Goal: Task Accomplishment & Management: Manage account settings

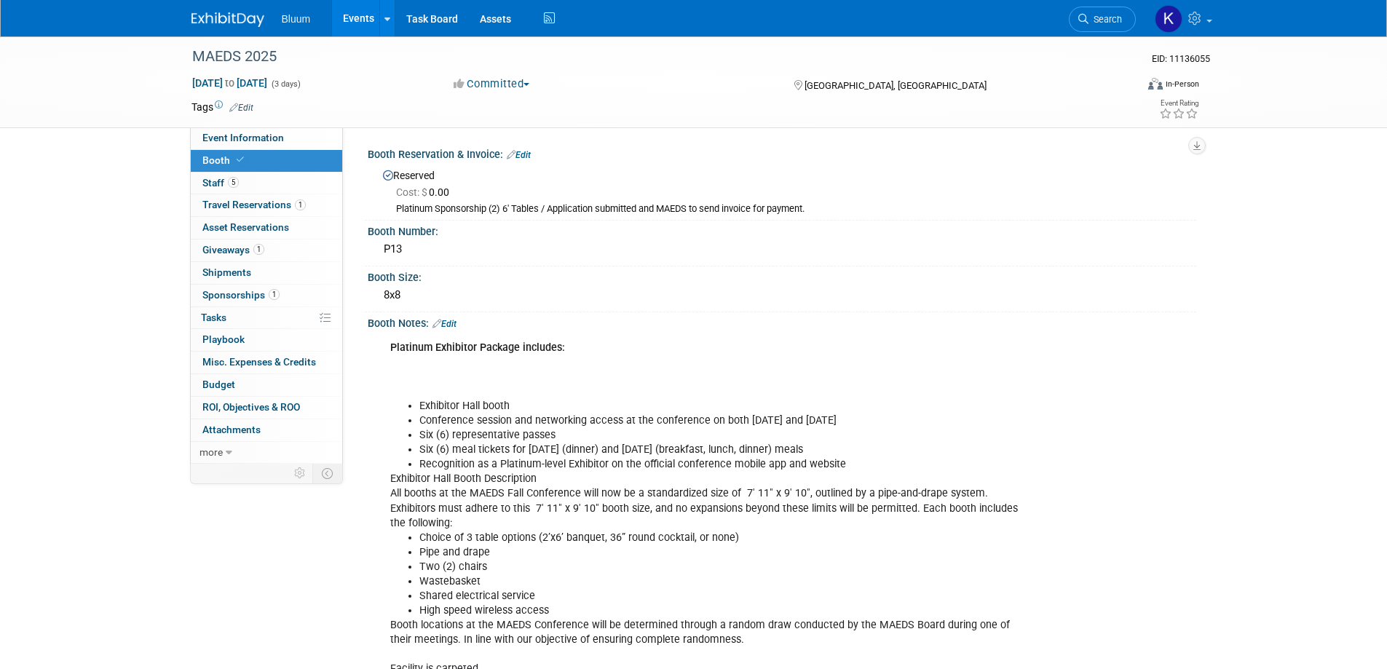
click at [360, 19] on link "Events" at bounding box center [358, 18] width 53 height 36
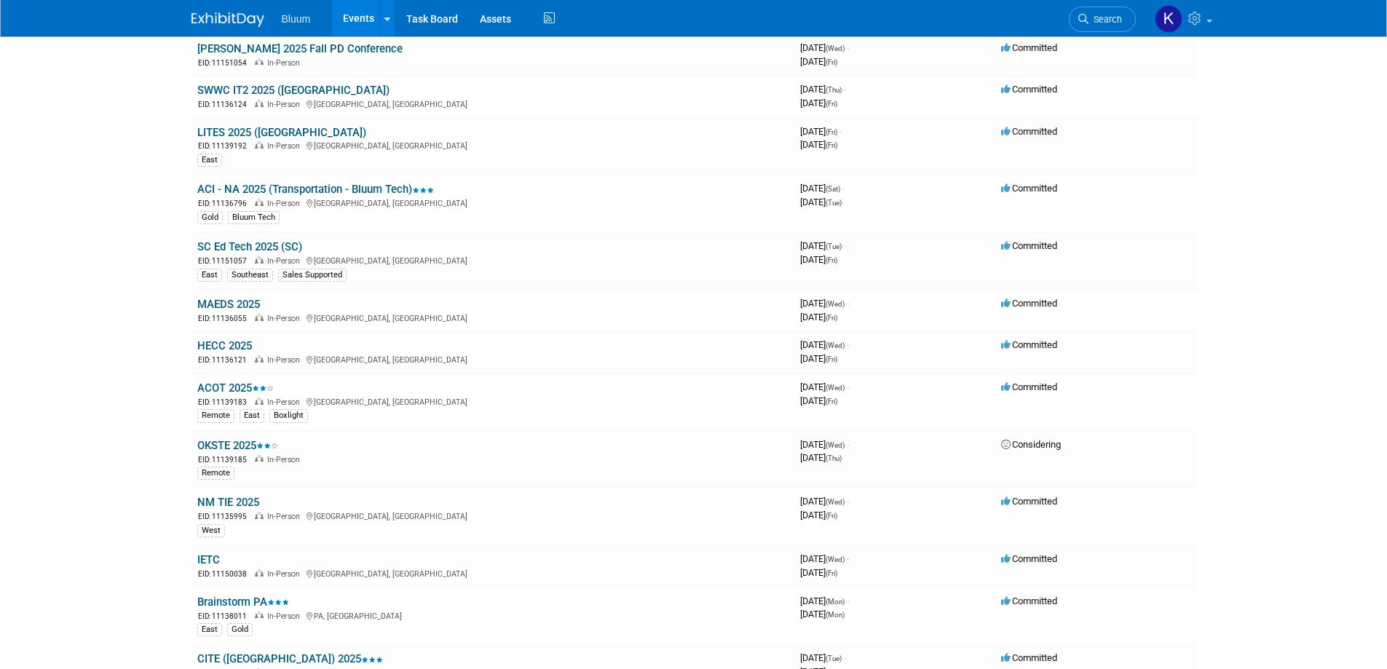
scroll to position [655, 0]
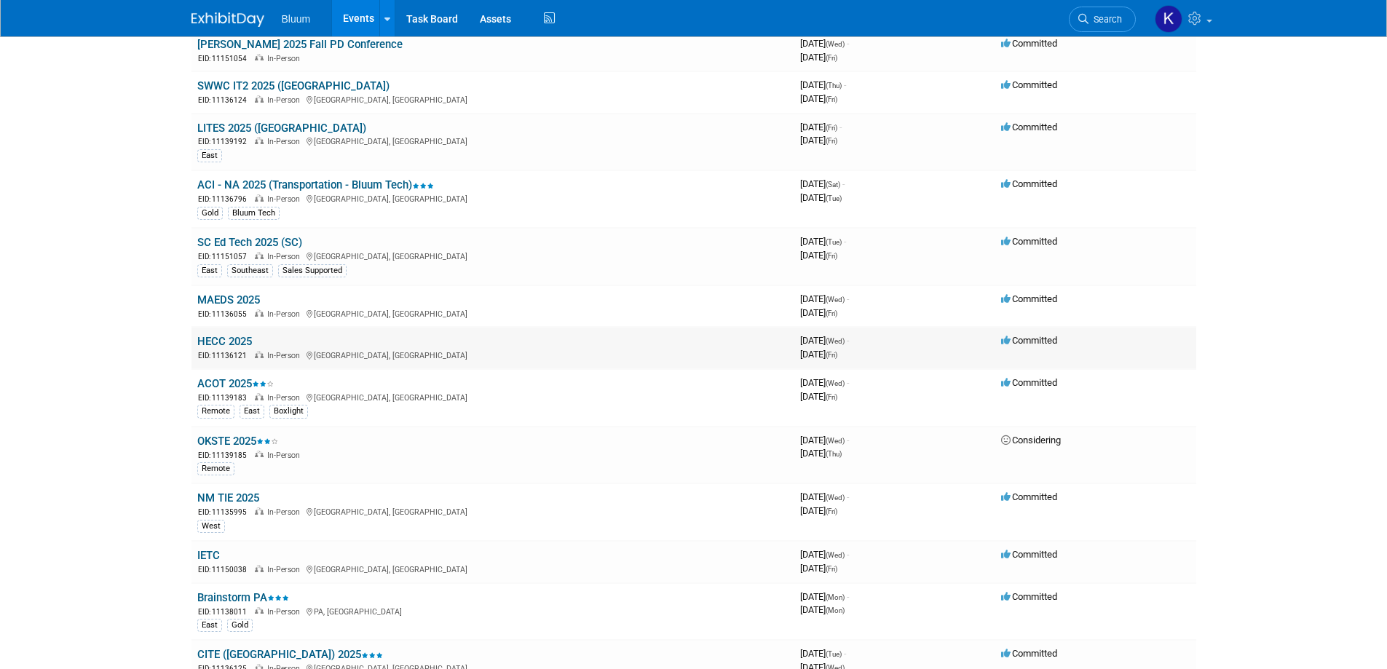
click at [218, 341] on link "HECC 2025" at bounding box center [224, 341] width 55 height 13
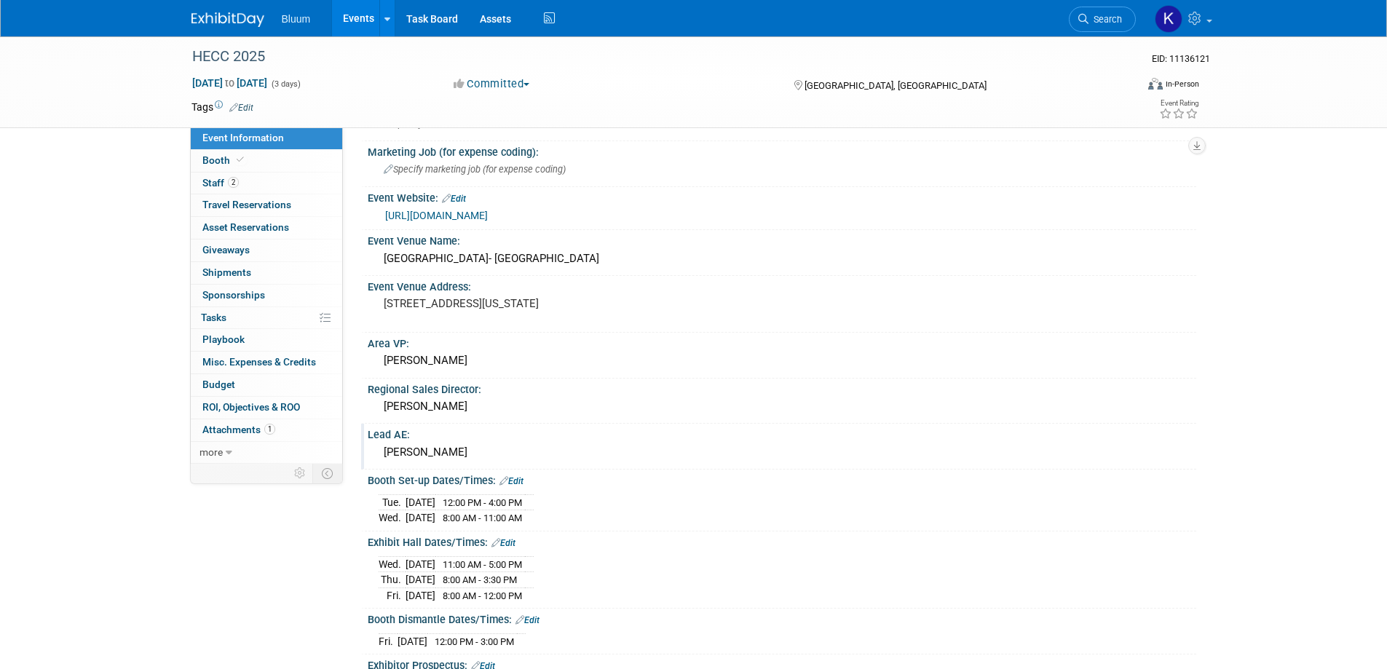
scroll to position [218, 0]
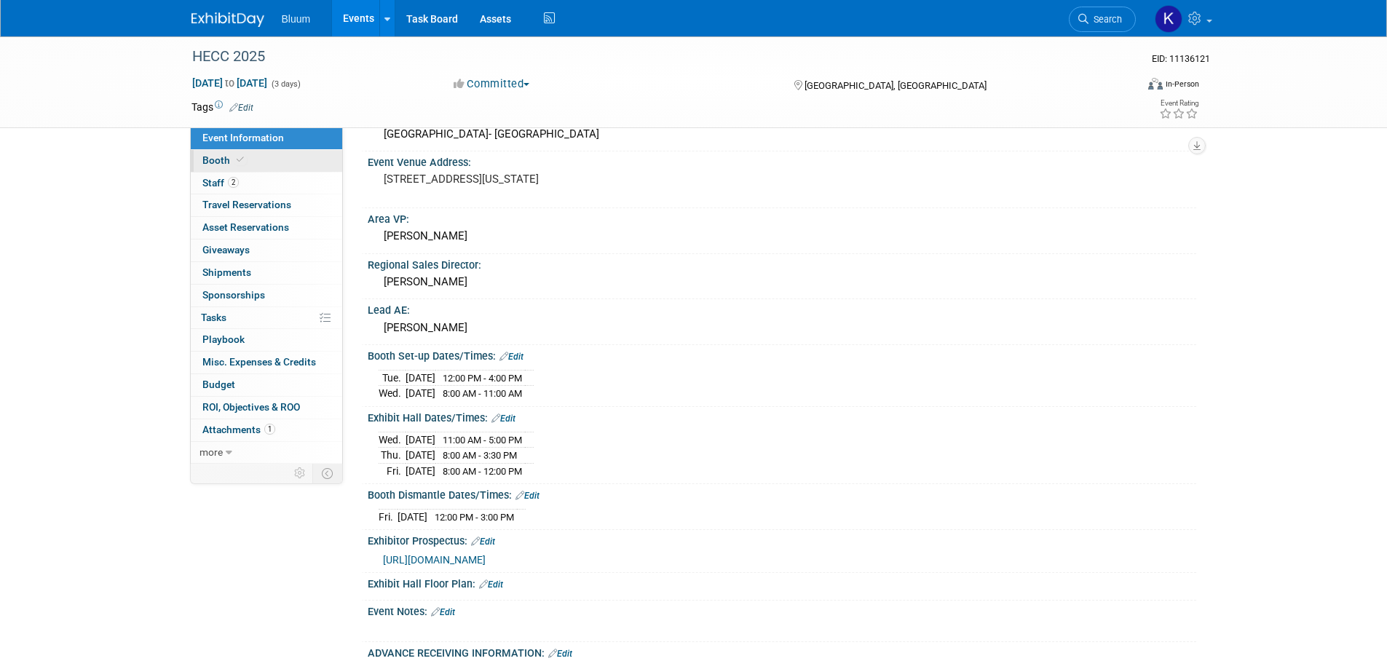
click at [218, 167] on link "Booth" at bounding box center [266, 161] width 151 height 22
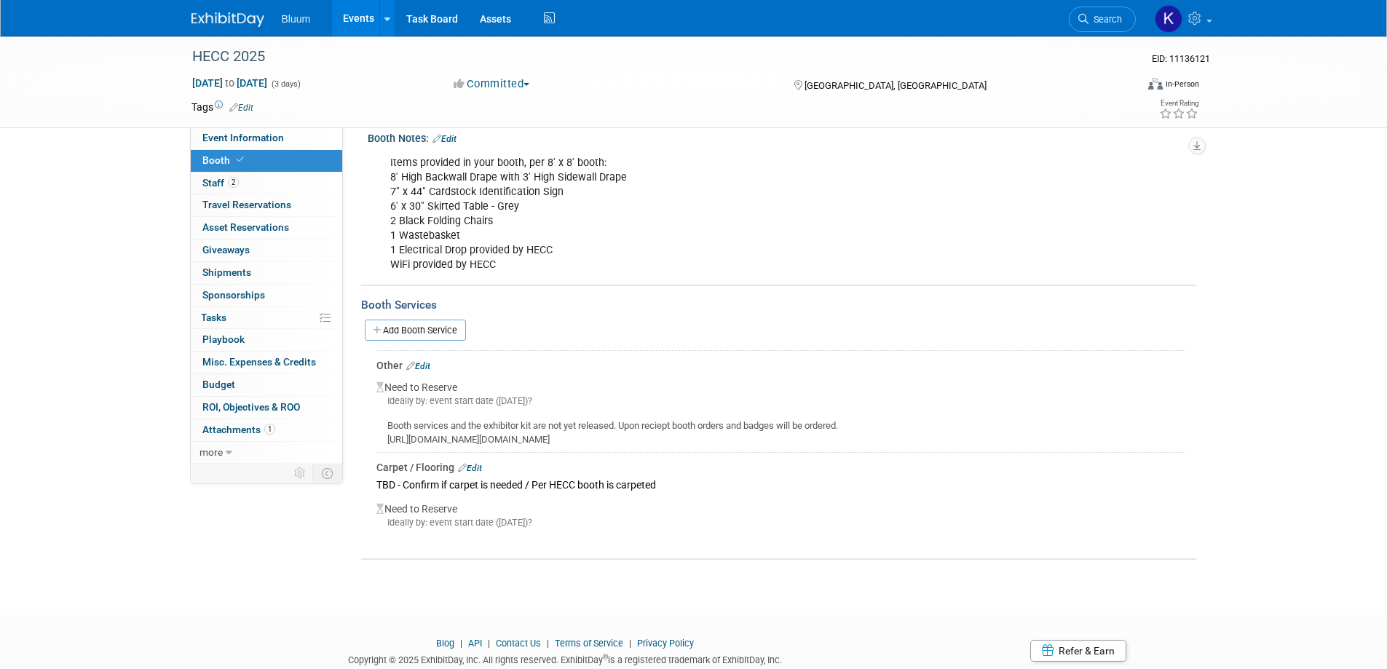
scroll to position [146, 0]
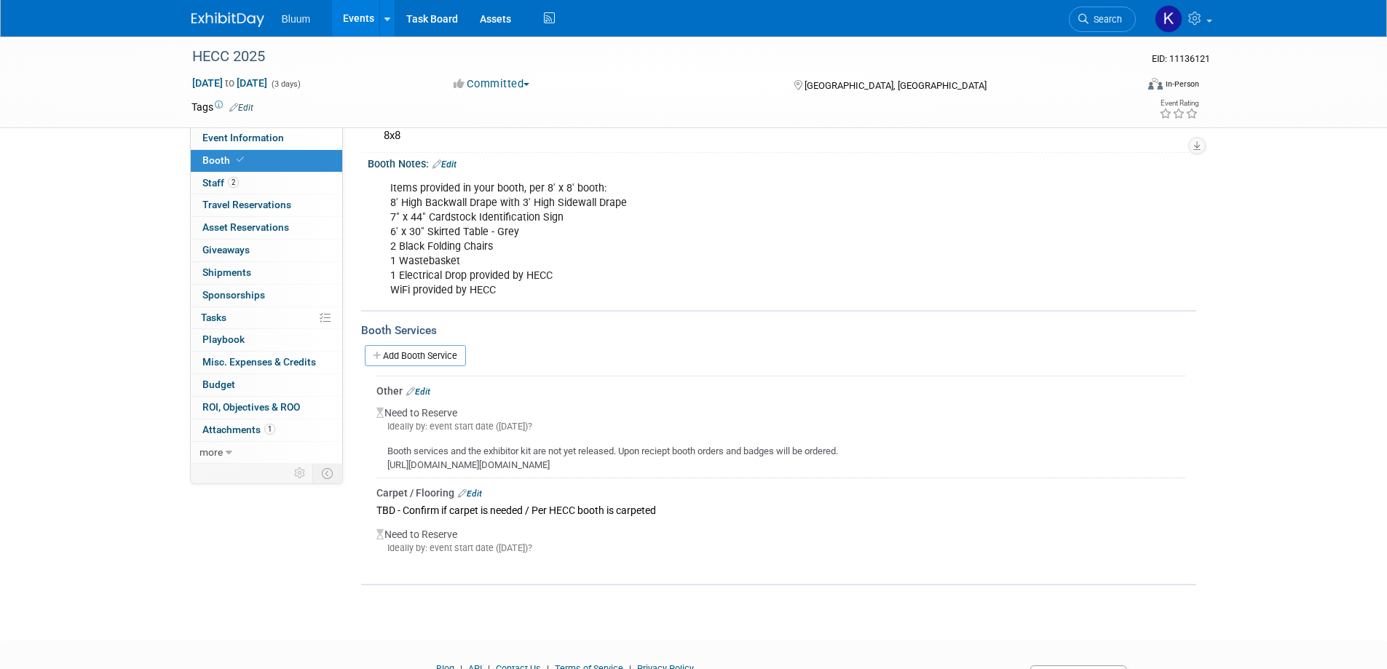
click at [475, 493] on link "Edit" at bounding box center [470, 494] width 24 height 10
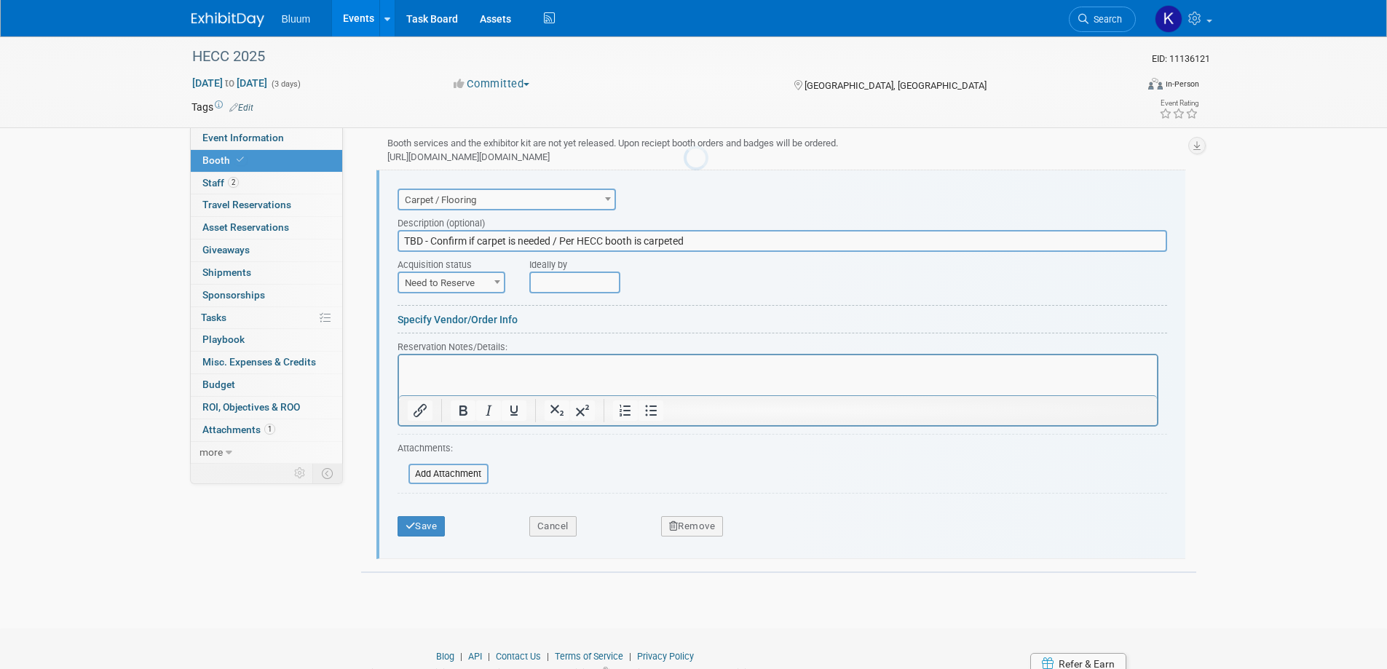
scroll to position [0, 0]
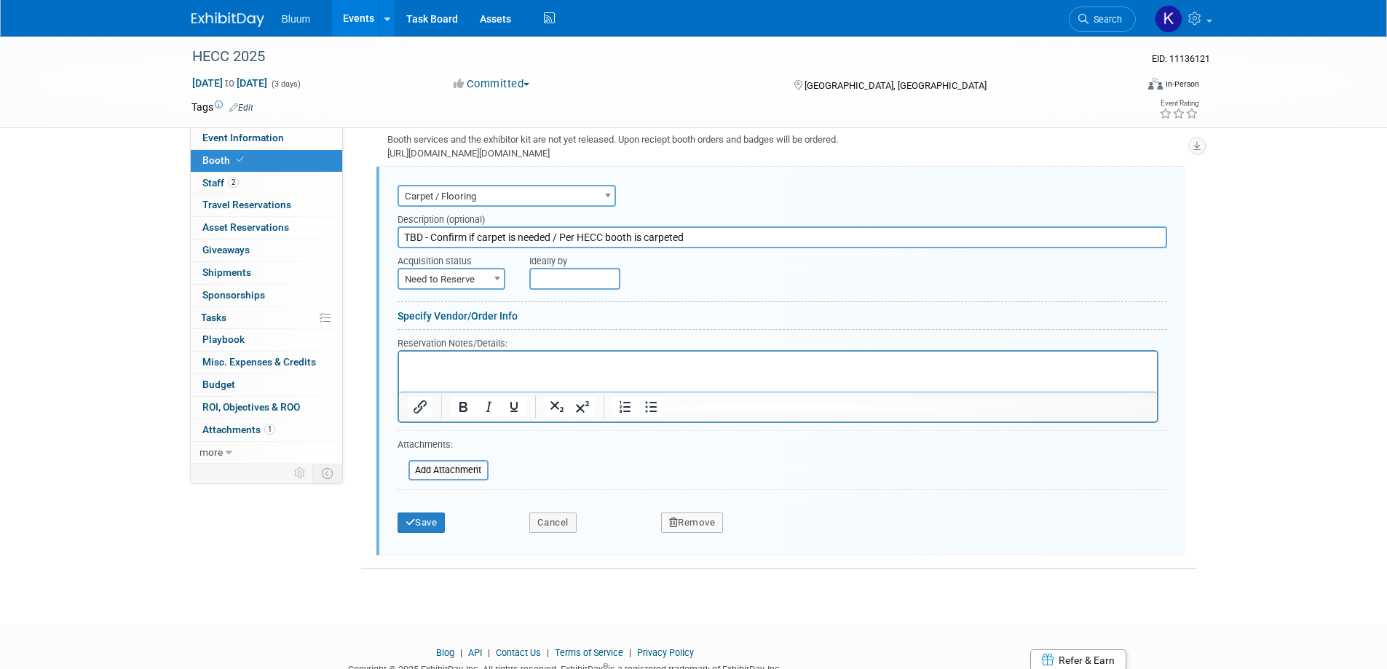
click at [406, 236] on input "TBD - Confirm if carpet is needed / Per HECC booth is carpeted" at bounding box center [783, 237] width 770 height 22
type input "Per HECC booth is carpeted"
click at [495, 283] on span at bounding box center [497, 278] width 15 height 19
select select "2"
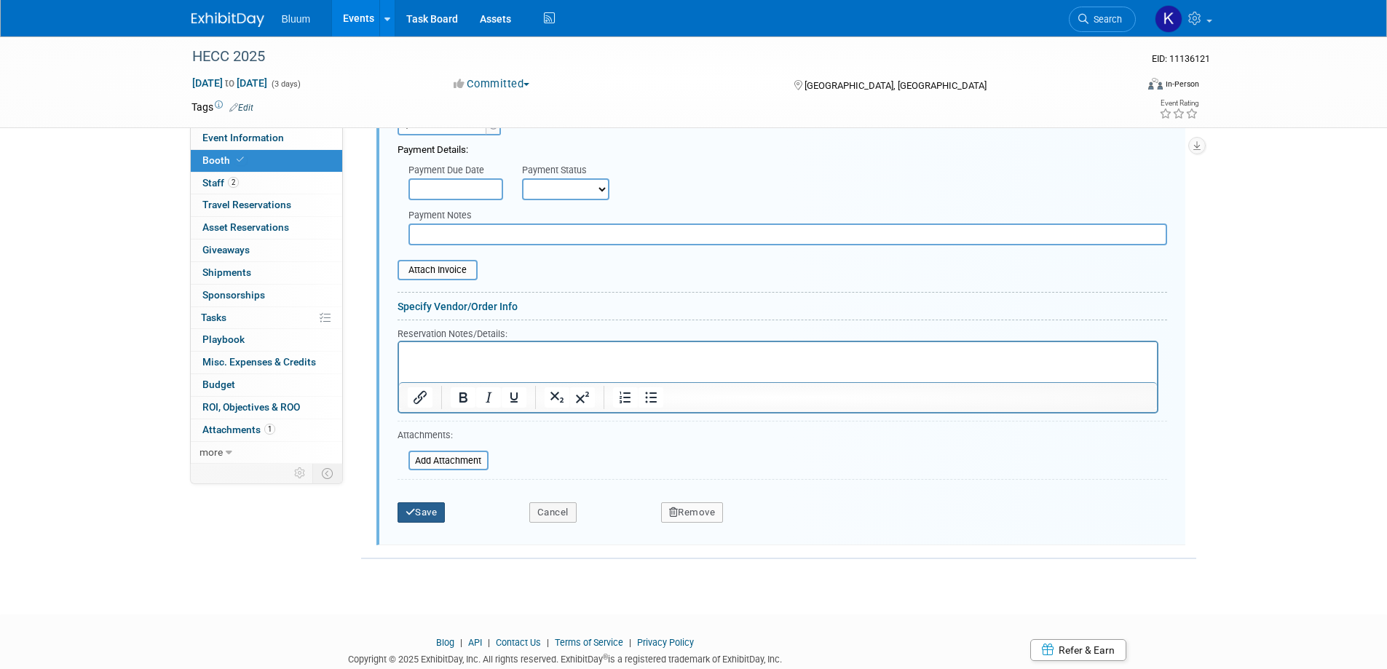
click at [416, 508] on button "Save" at bounding box center [422, 512] width 48 height 20
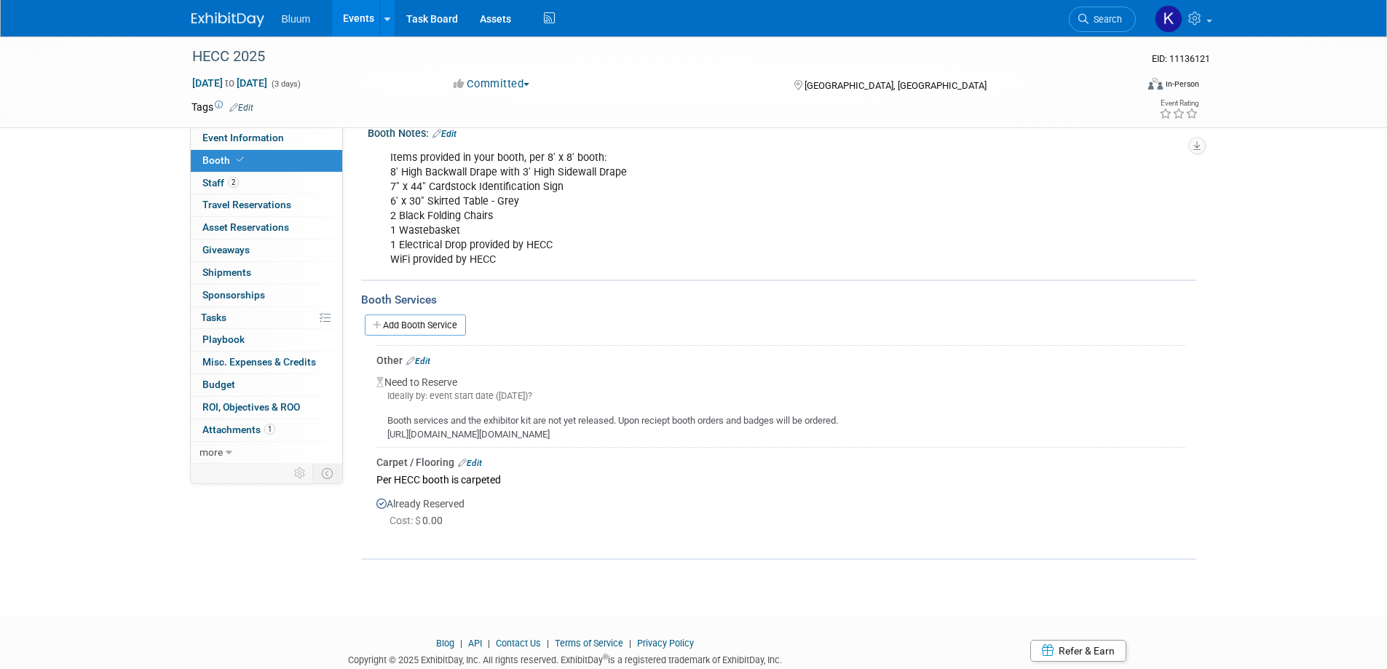
scroll to position [151, 0]
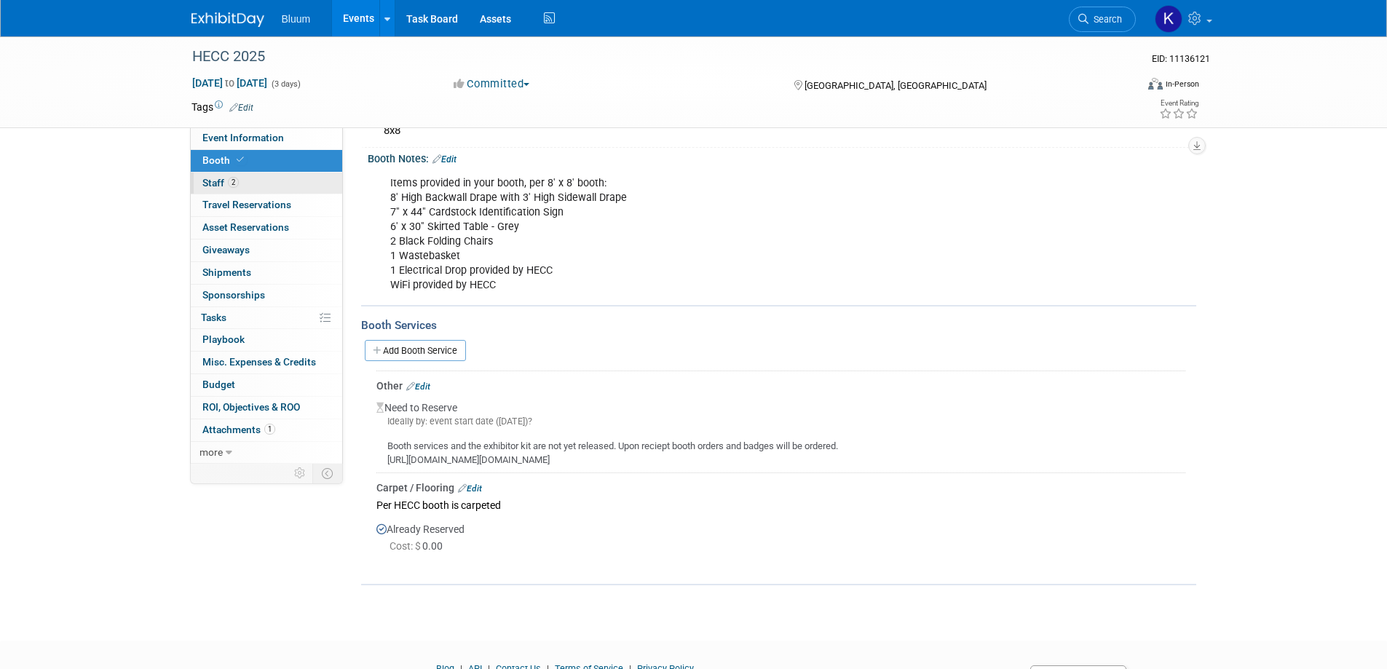
click at [215, 183] on span "Staff 2" at bounding box center [220, 183] width 36 height 12
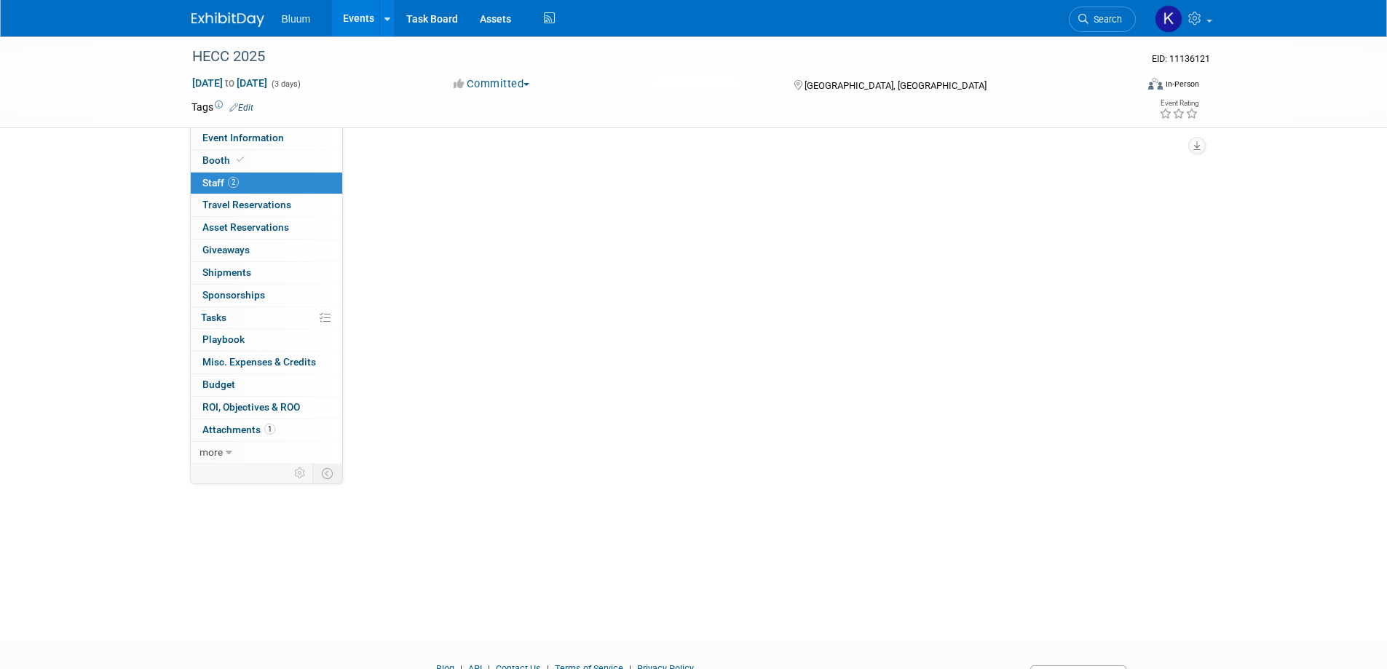
scroll to position [0, 0]
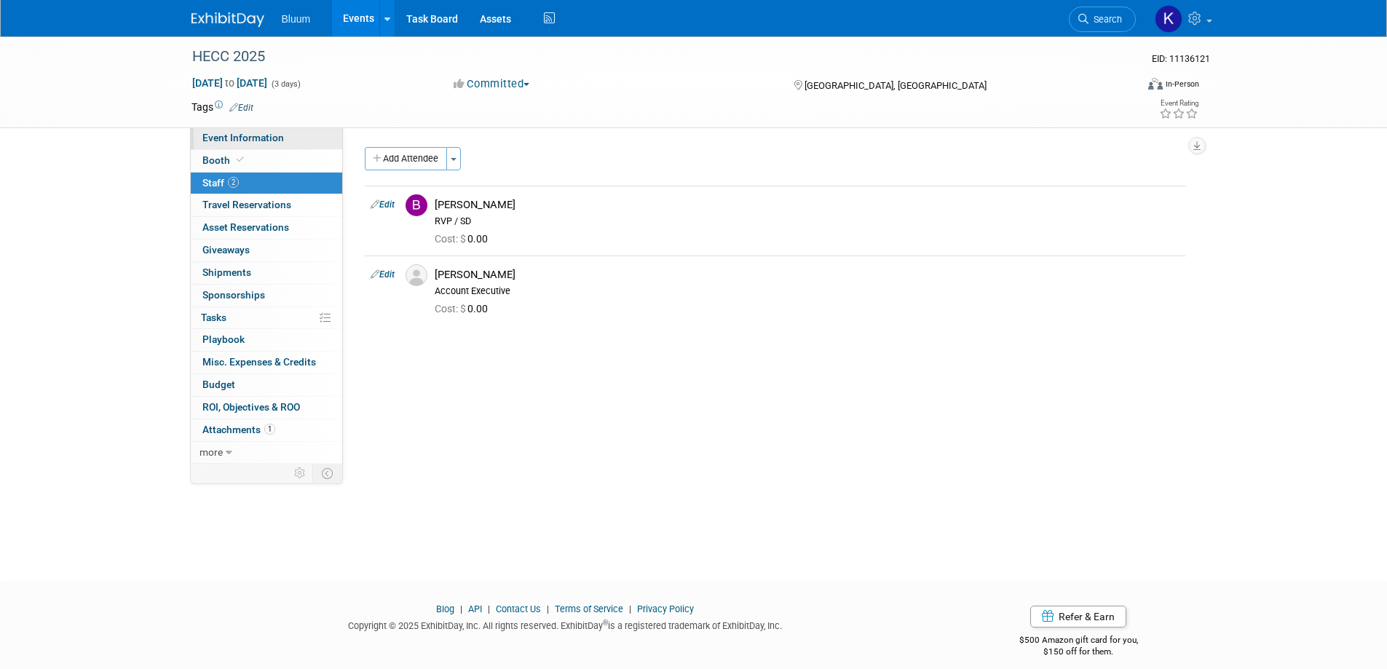
click at [261, 135] on span "Event Information" at bounding box center [243, 138] width 82 height 12
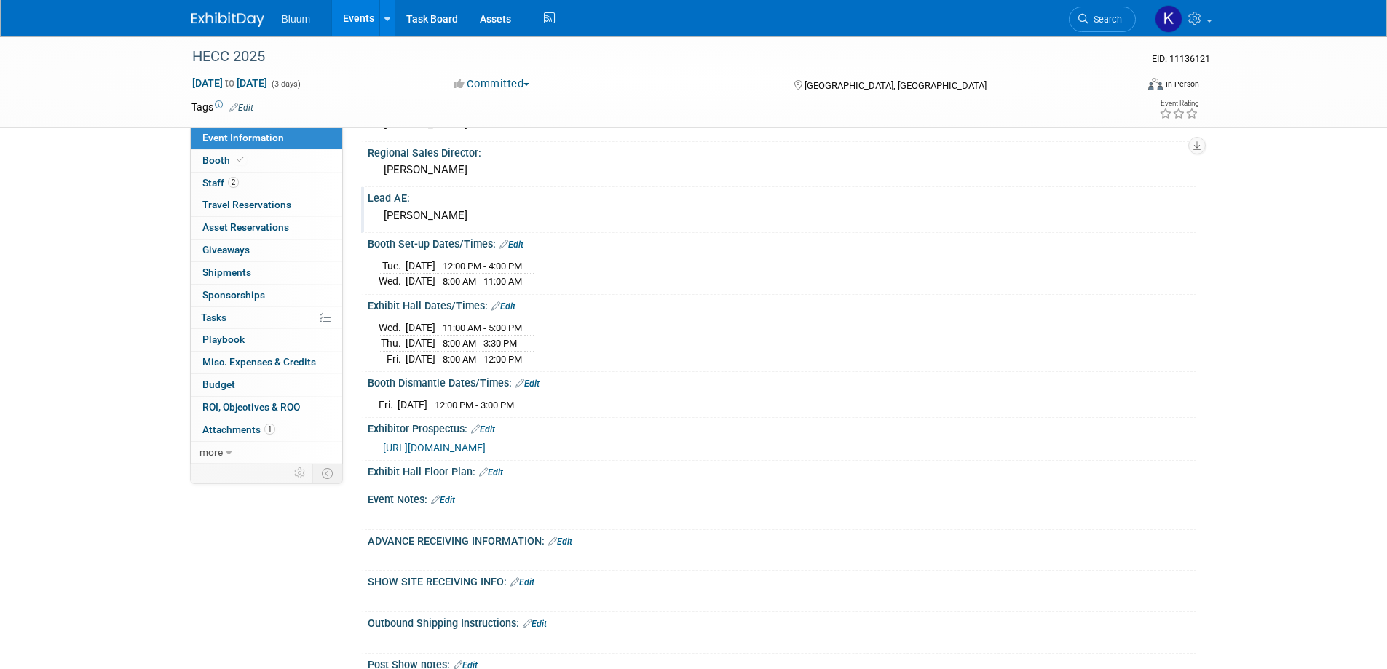
scroll to position [437, 0]
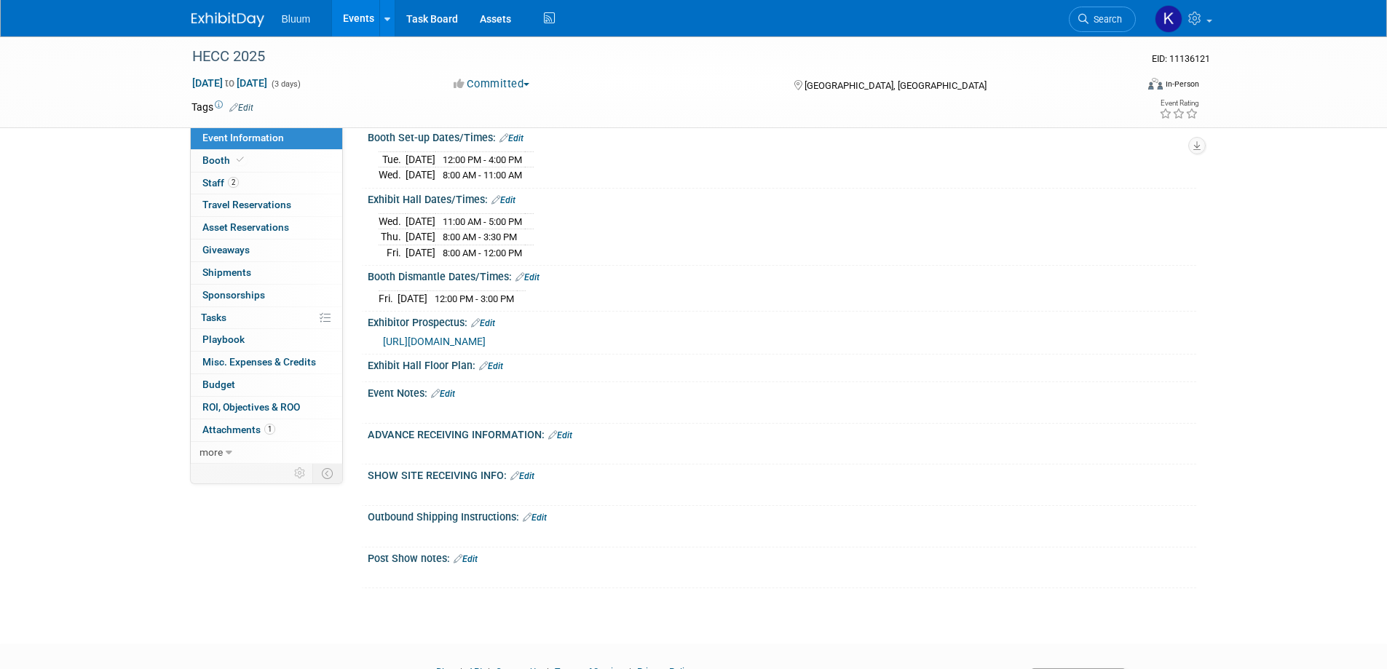
click at [569, 432] on link "Edit" at bounding box center [560, 435] width 24 height 10
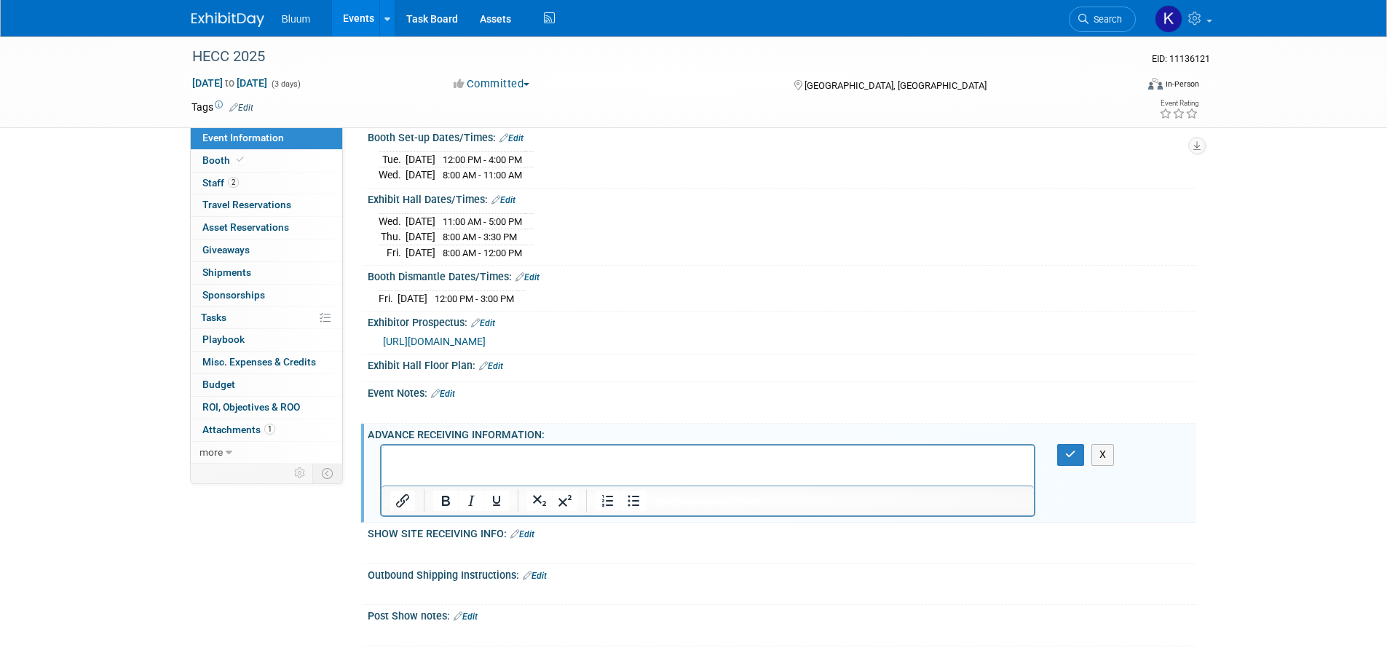
scroll to position [0, 0]
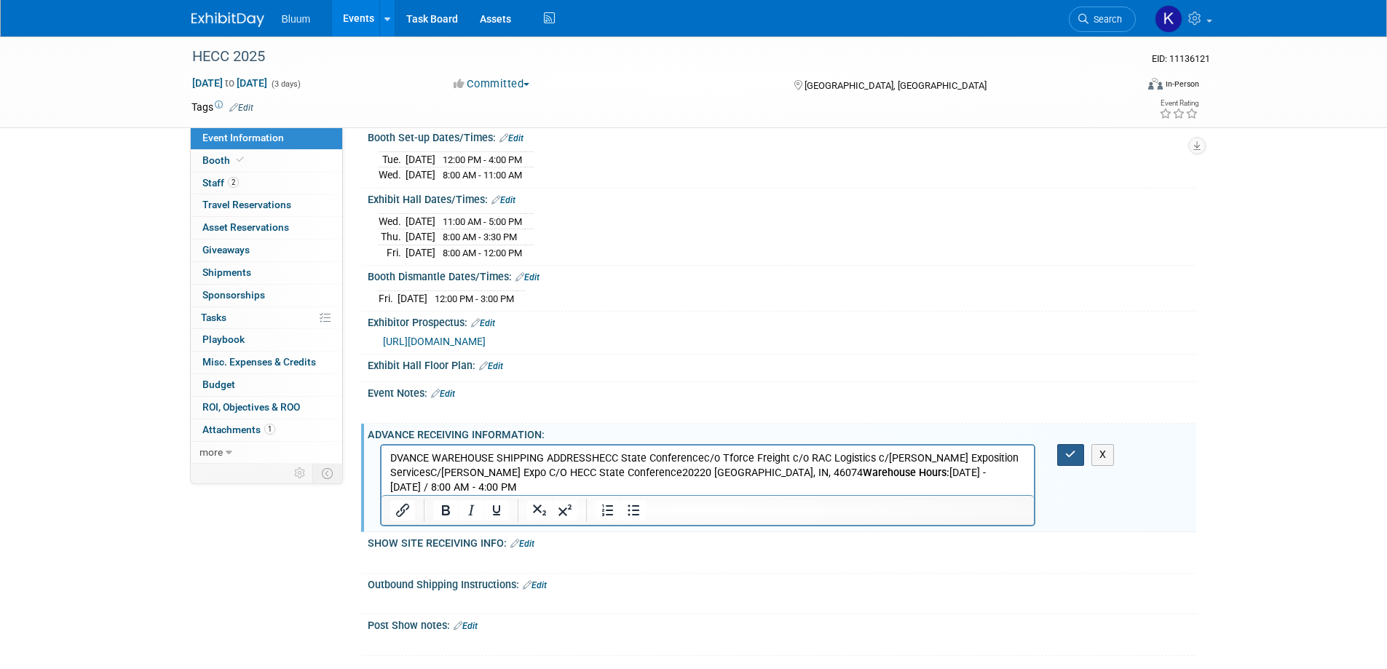
click at [1074, 453] on icon "button" at bounding box center [1070, 454] width 11 height 10
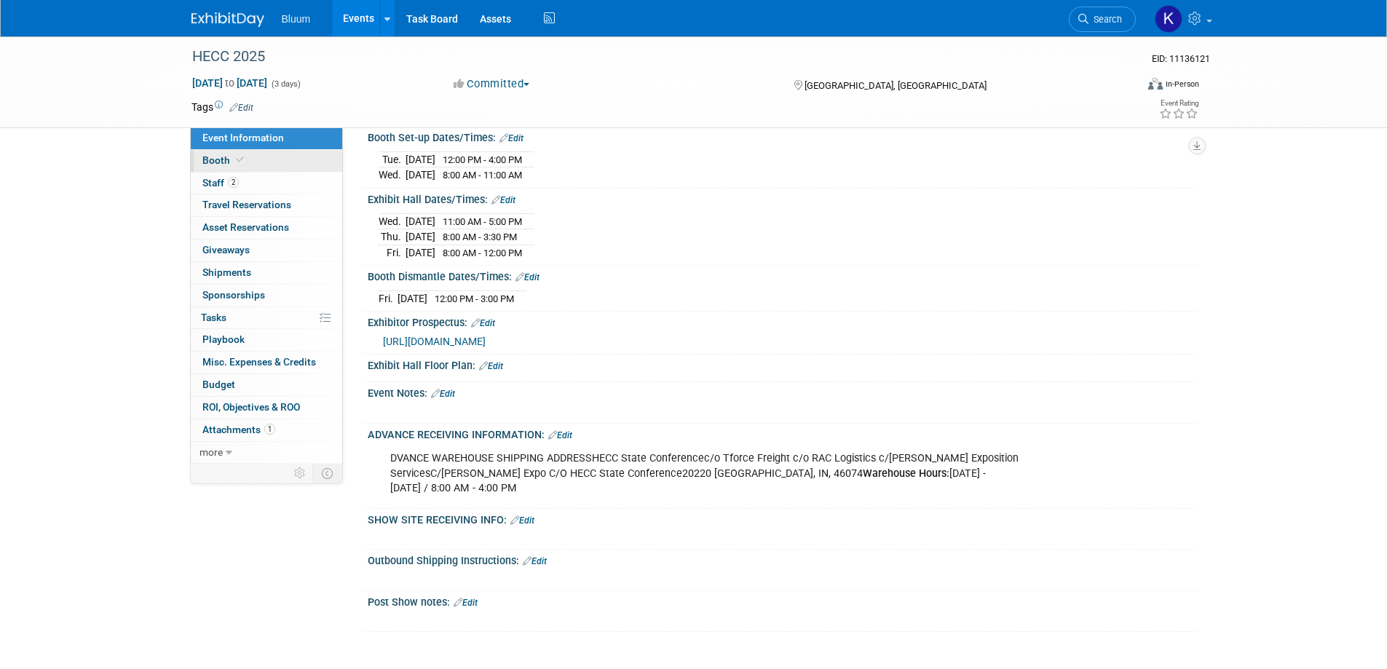
click at [222, 162] on span "Booth" at bounding box center [224, 160] width 44 height 12
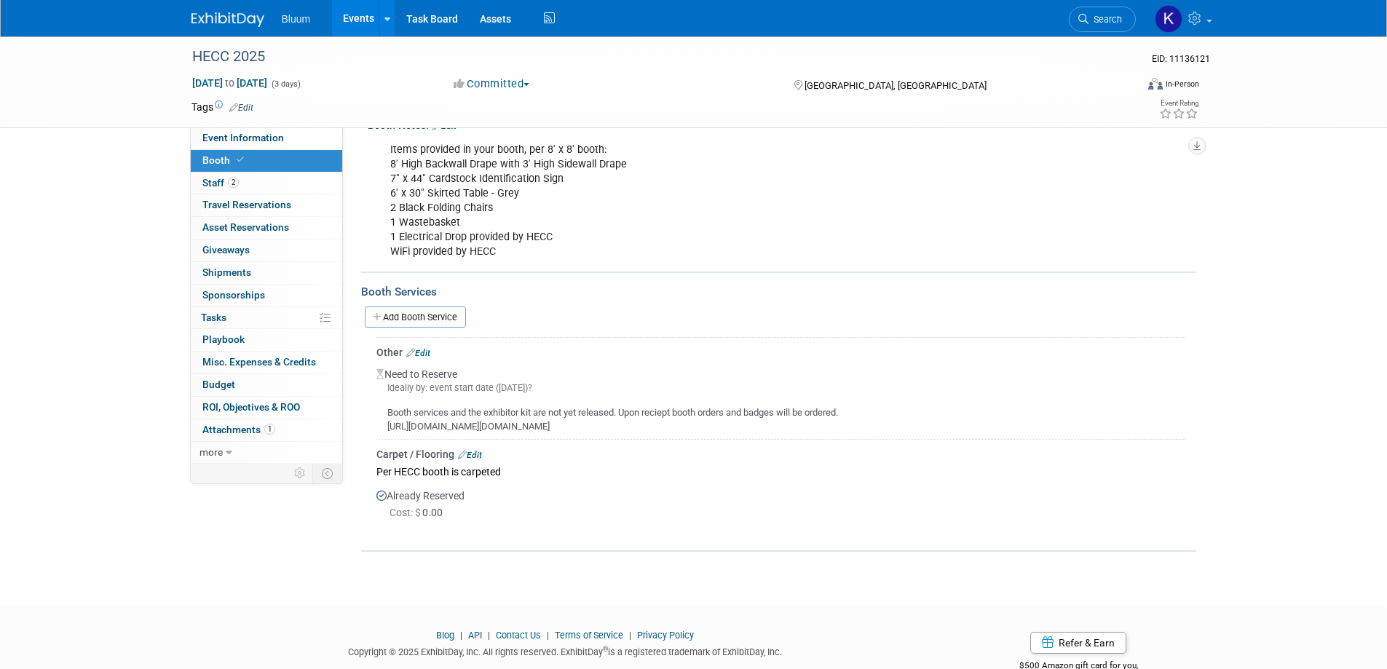
scroll to position [218, 0]
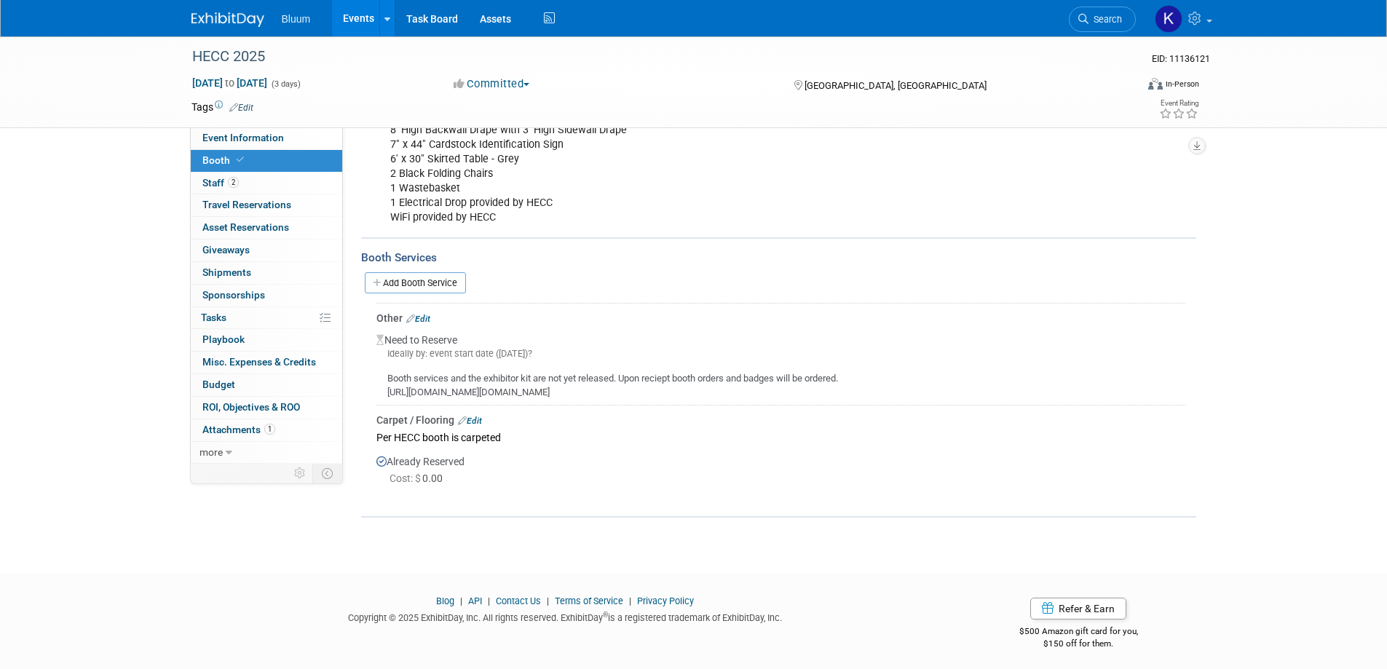
click at [479, 416] on link "Edit" at bounding box center [470, 421] width 24 height 10
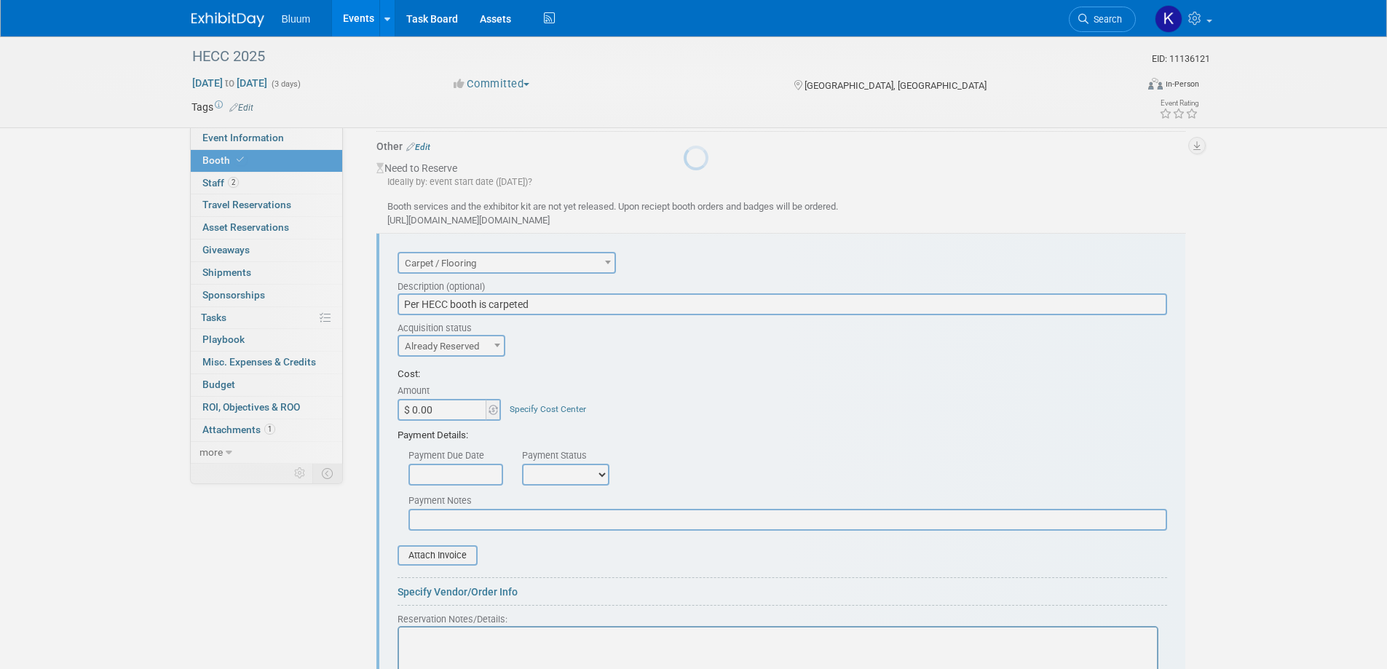
scroll to position [457, 0]
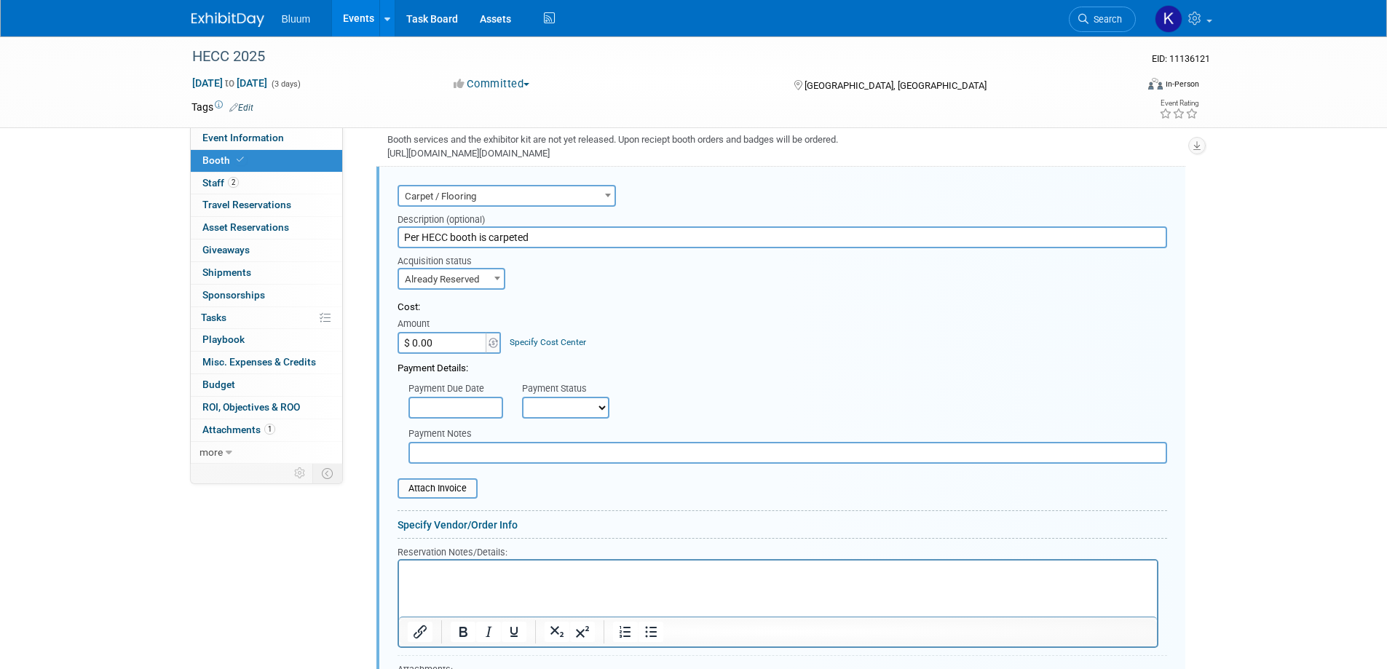
click at [452, 580] on html at bounding box center [777, 570] width 758 height 20
click at [964, 571] on p "Please note! Booths 1-9 and 99-157 are in uncarpeted spaces. You may order carp…" at bounding box center [777, 573] width 741 height 14
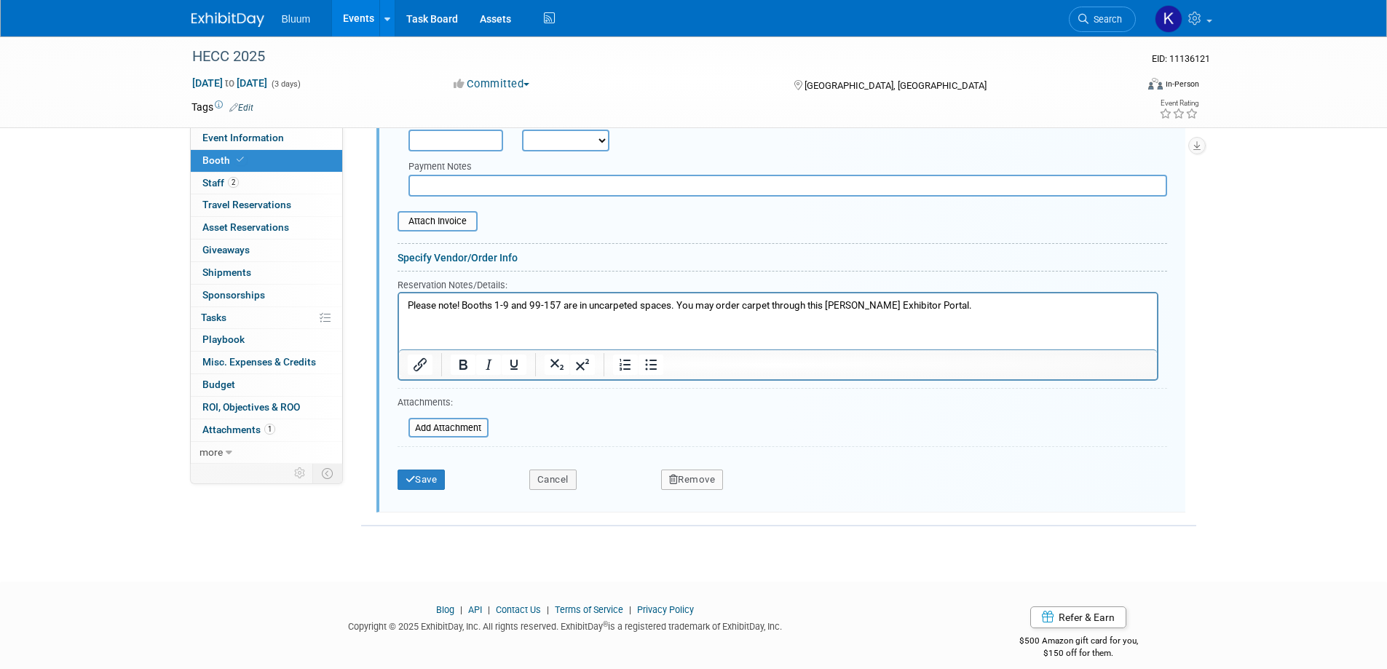
scroll to position [728, 0]
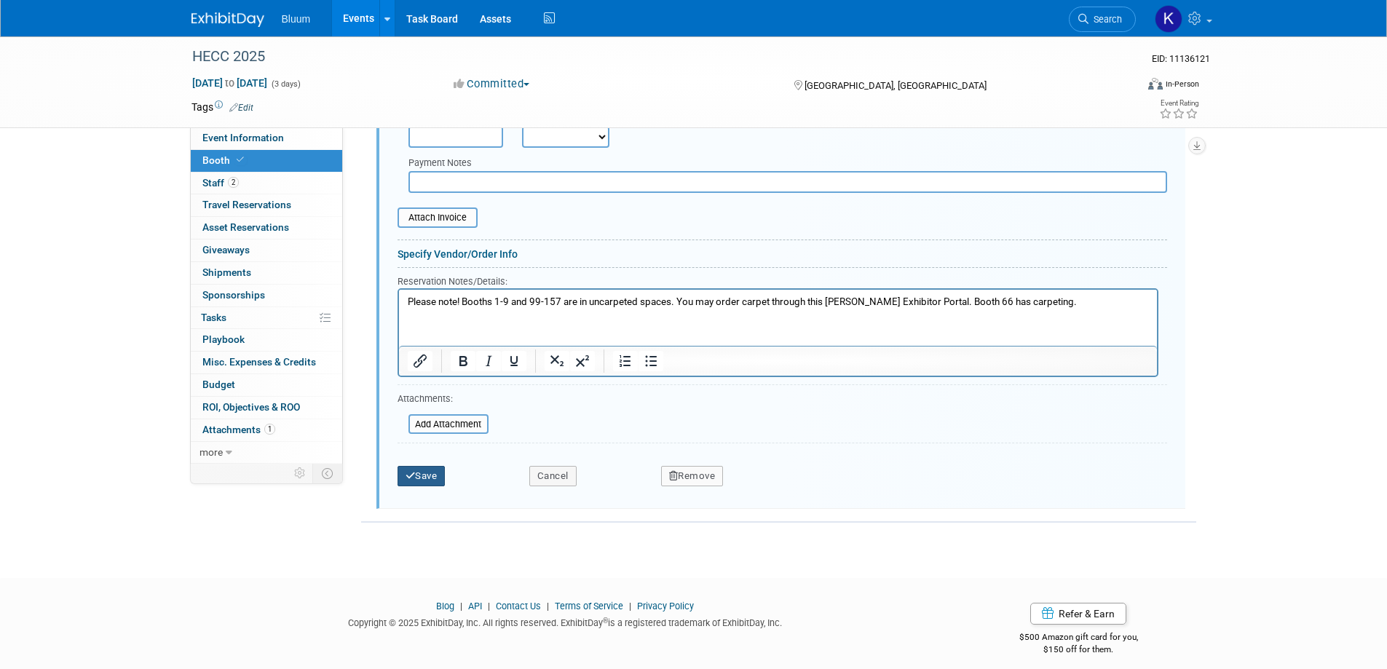
click at [440, 475] on button "Save" at bounding box center [422, 476] width 48 height 20
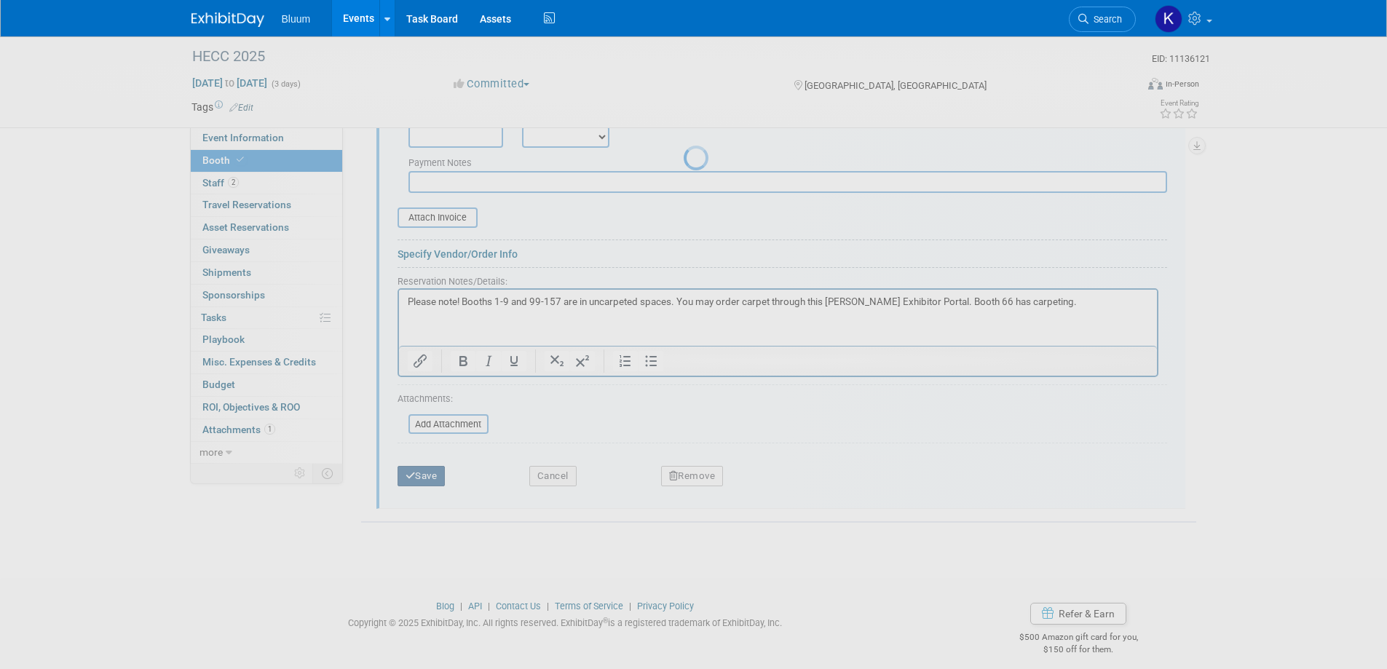
scroll to position [237, 0]
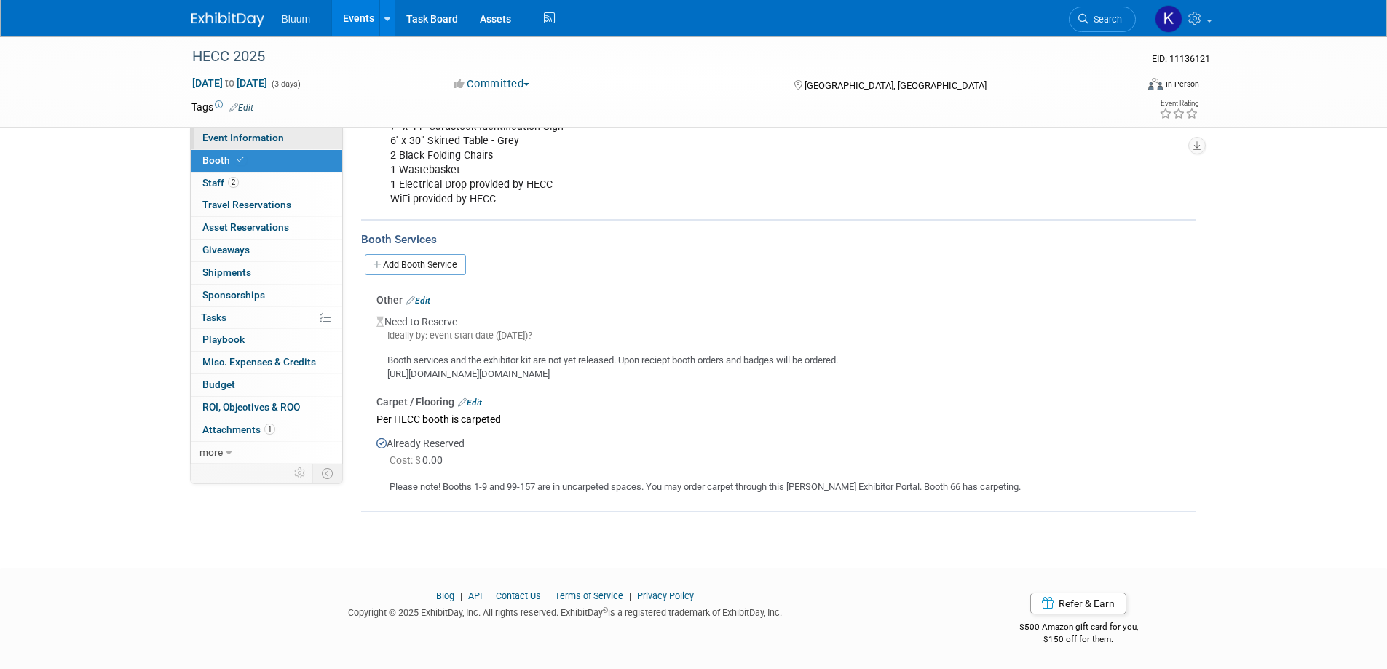
click at [225, 143] on span "Event Information" at bounding box center [243, 138] width 82 height 12
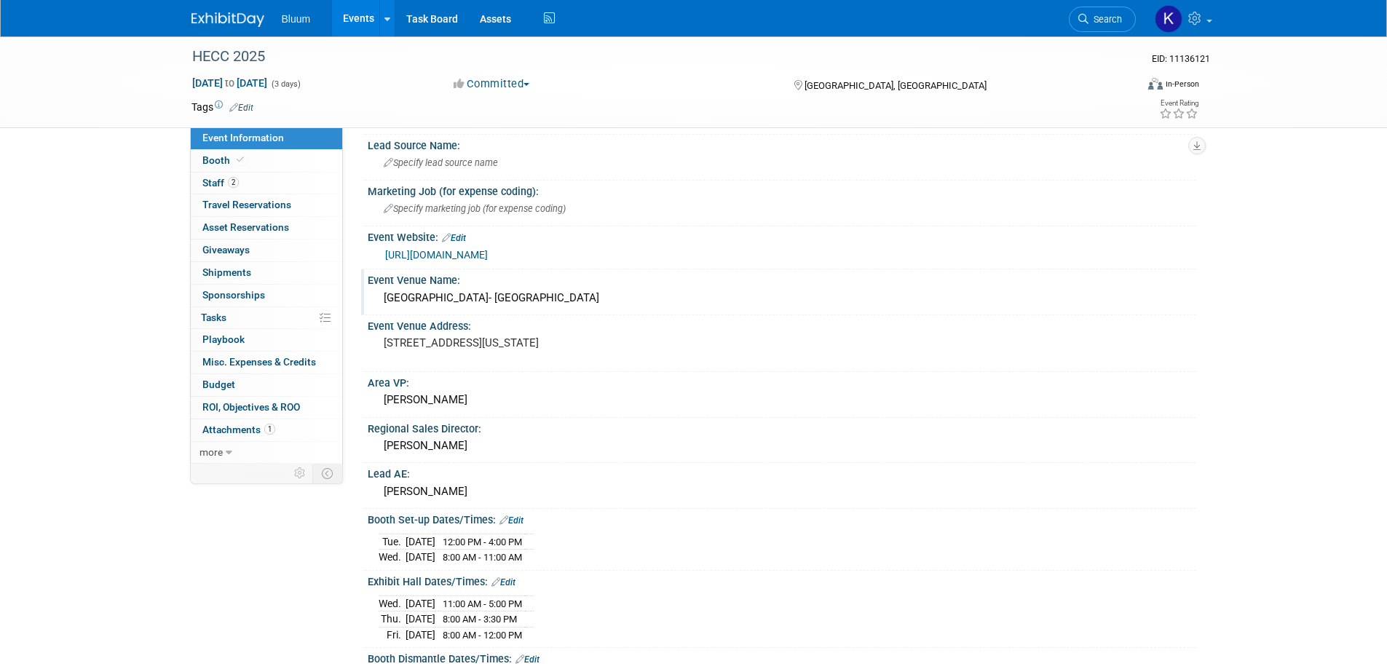
scroll to position [146, 0]
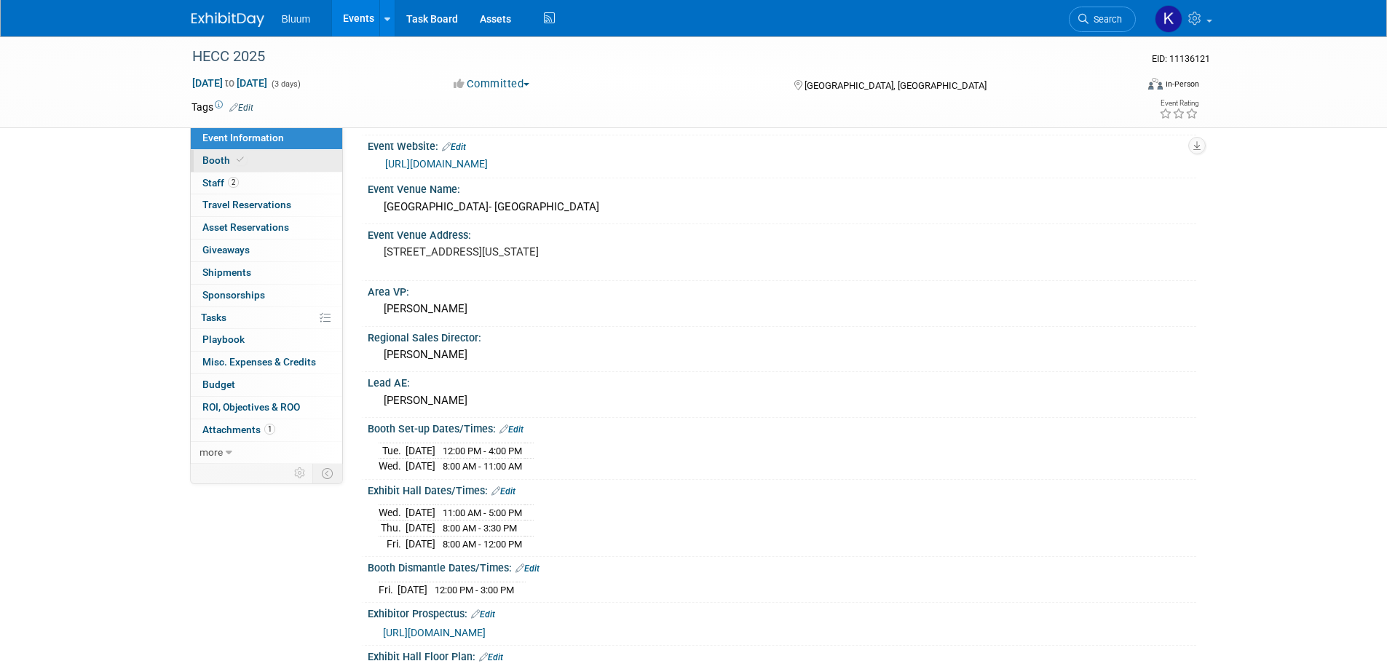
click at [222, 160] on span "Booth" at bounding box center [224, 160] width 44 height 12
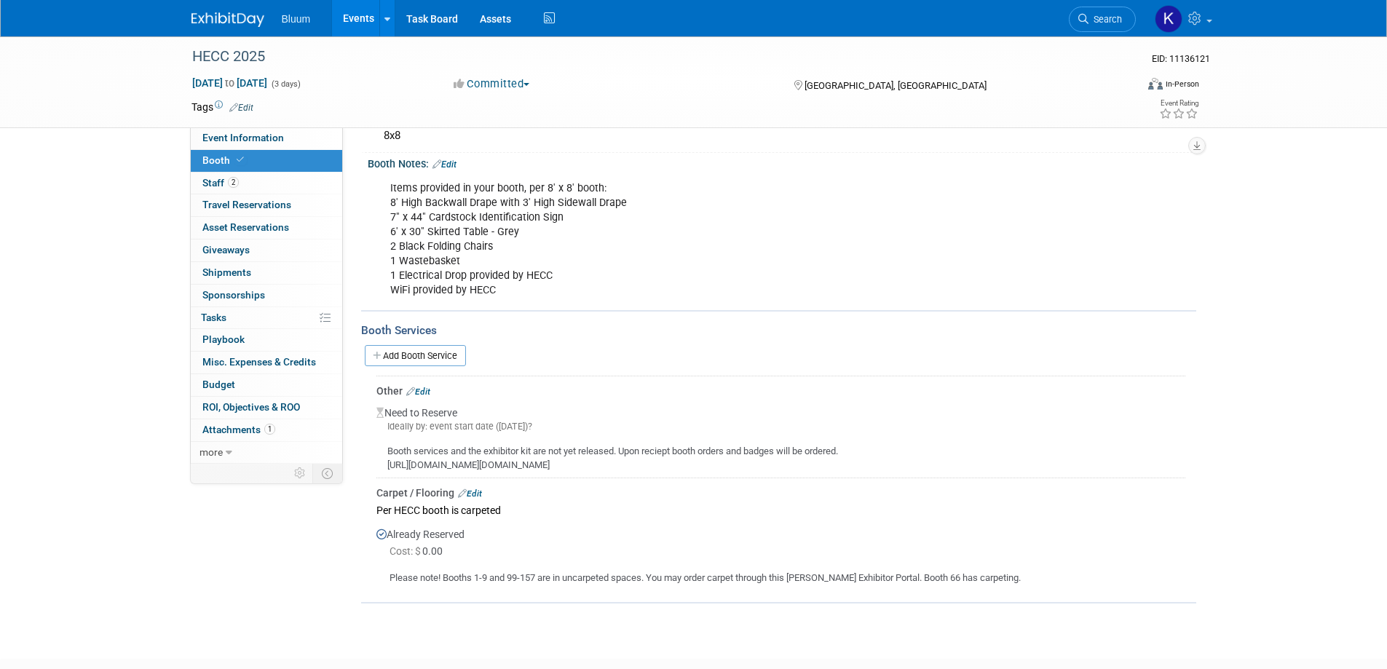
click at [430, 392] on link "Edit" at bounding box center [418, 392] width 24 height 10
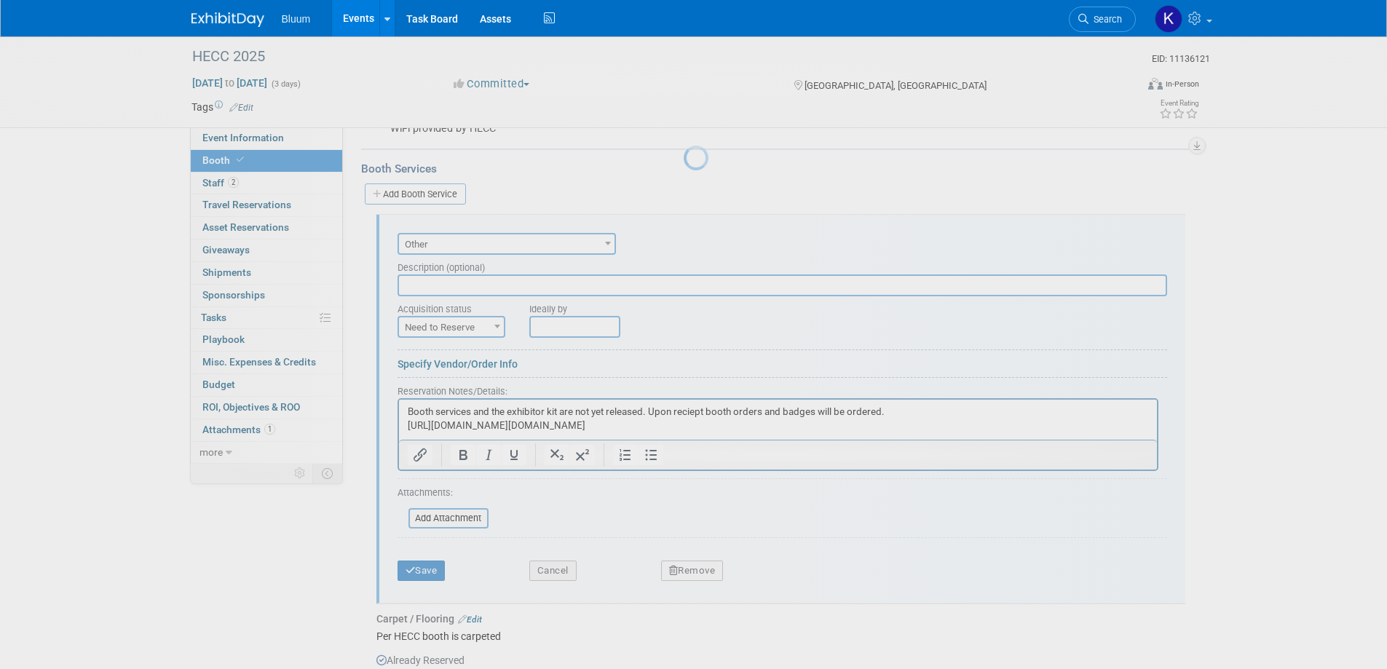
scroll to position [0, 0]
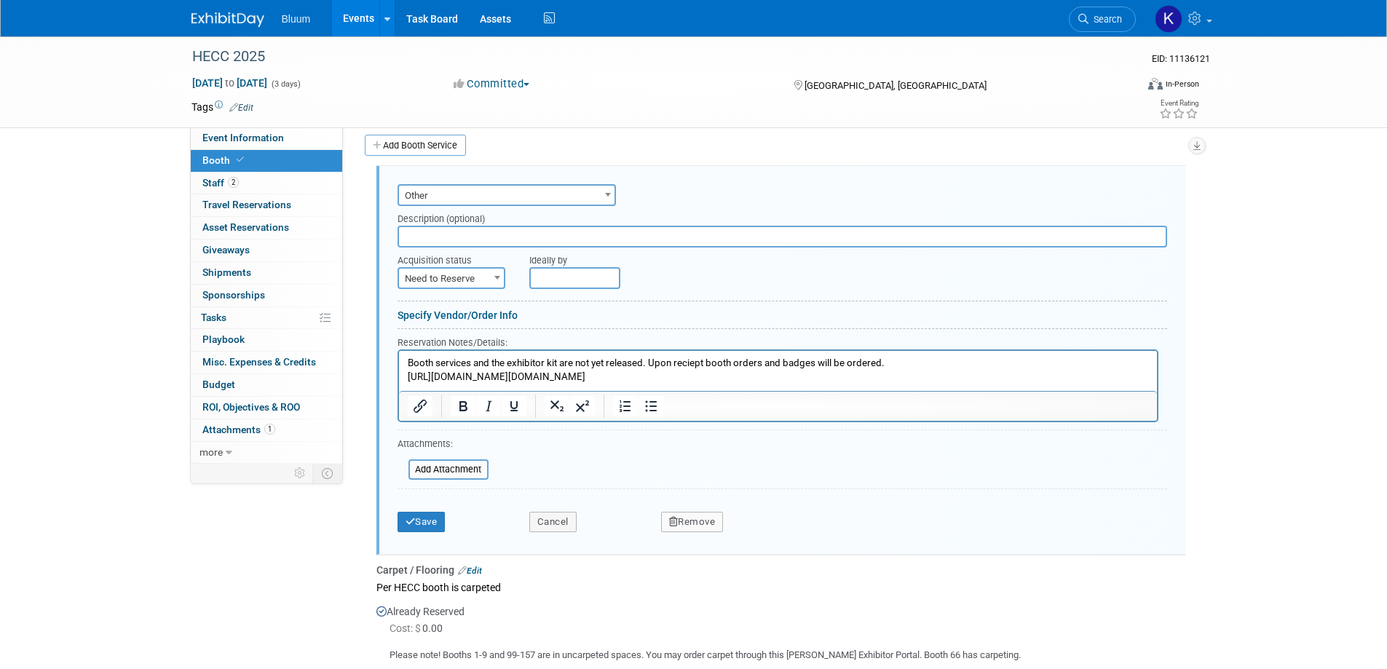
drag, startPoint x: 906, startPoint y: 379, endPoint x: 403, endPoint y: 394, distance: 502.6
click at [403, 384] on html "Booth services and the exhibitor kit are not yet released. Upon reciept booth o…" at bounding box center [777, 367] width 758 height 33
click at [909, 373] on p "Booth services and the exhibitor kit are not yet released. Upon reciept booth o…" at bounding box center [777, 370] width 741 height 27
drag, startPoint x: 407, startPoint y: 377, endPoint x: 892, endPoint y: 383, distance: 484.9
click at [892, 383] on p "Booth services and the exhibitor kit are not yet released. Upon reciept booth o…" at bounding box center [777, 370] width 741 height 27
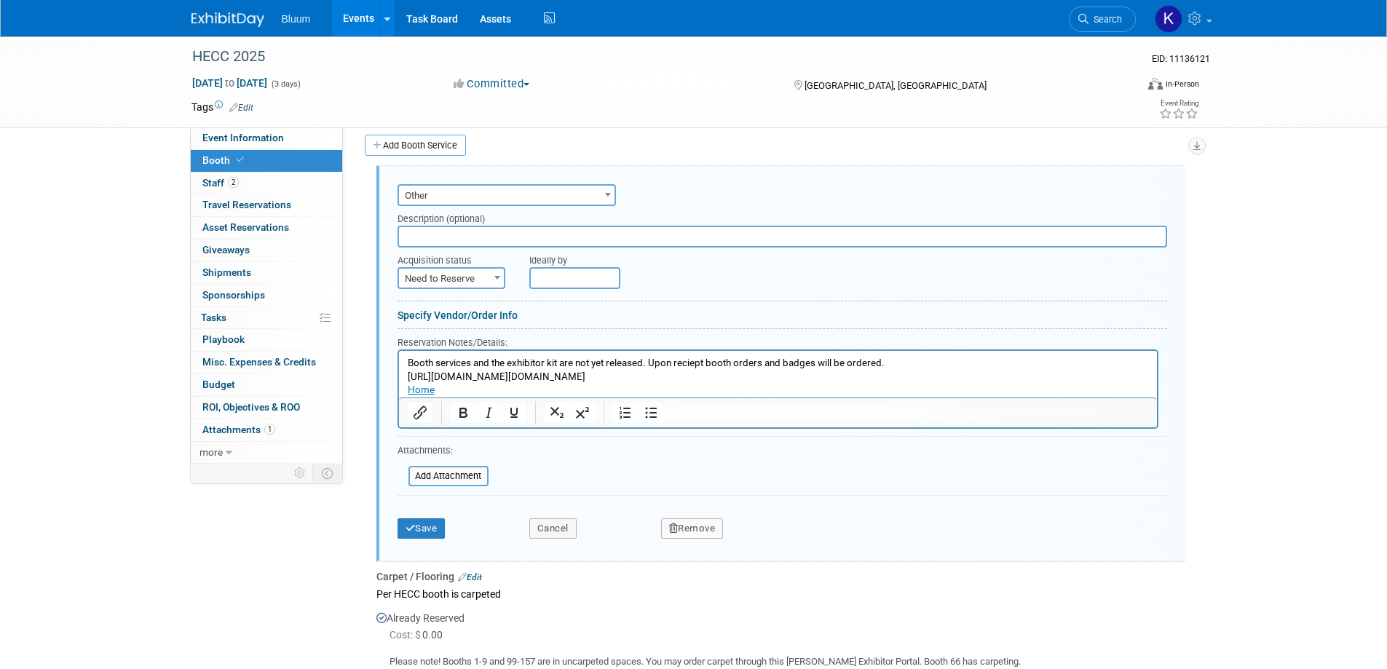
copy p "https://url.us.m.mimecastprotect.com/s/p5YNCYElyAfgV54pSGhMsxRUPq?domain=exhibi…"
click at [426, 530] on button "Save" at bounding box center [422, 528] width 48 height 20
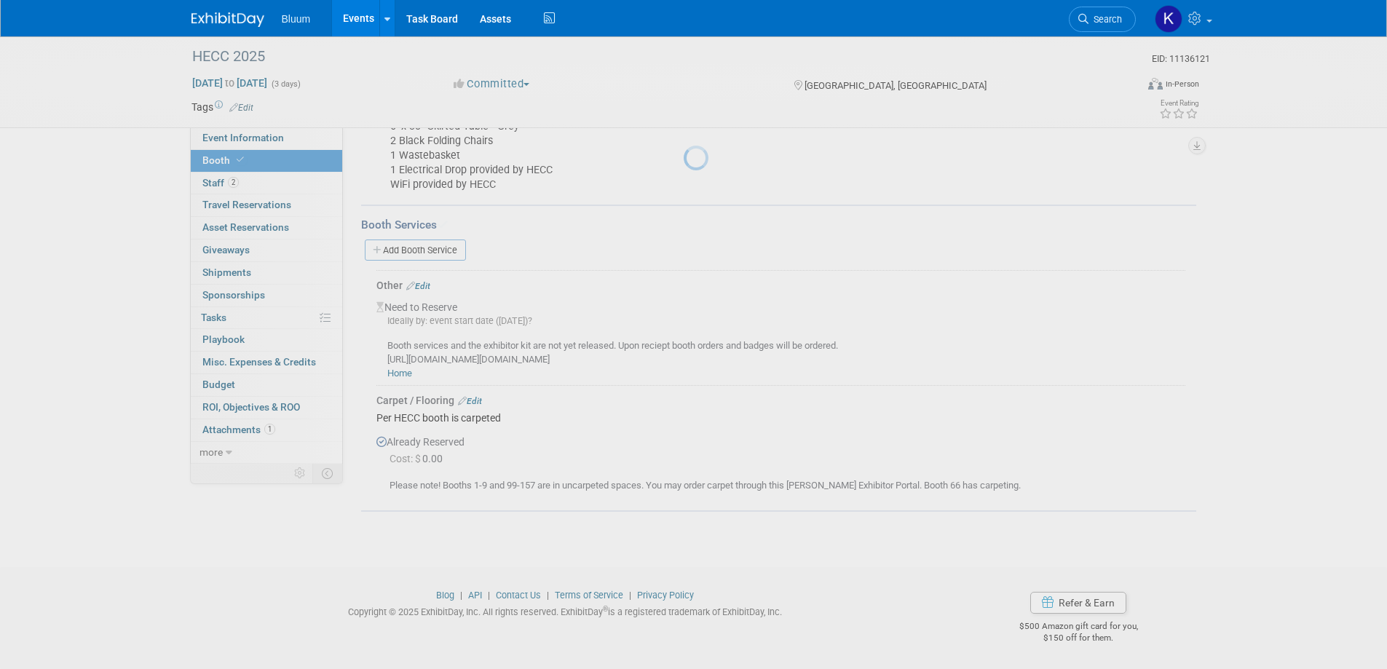
scroll to position [250, 0]
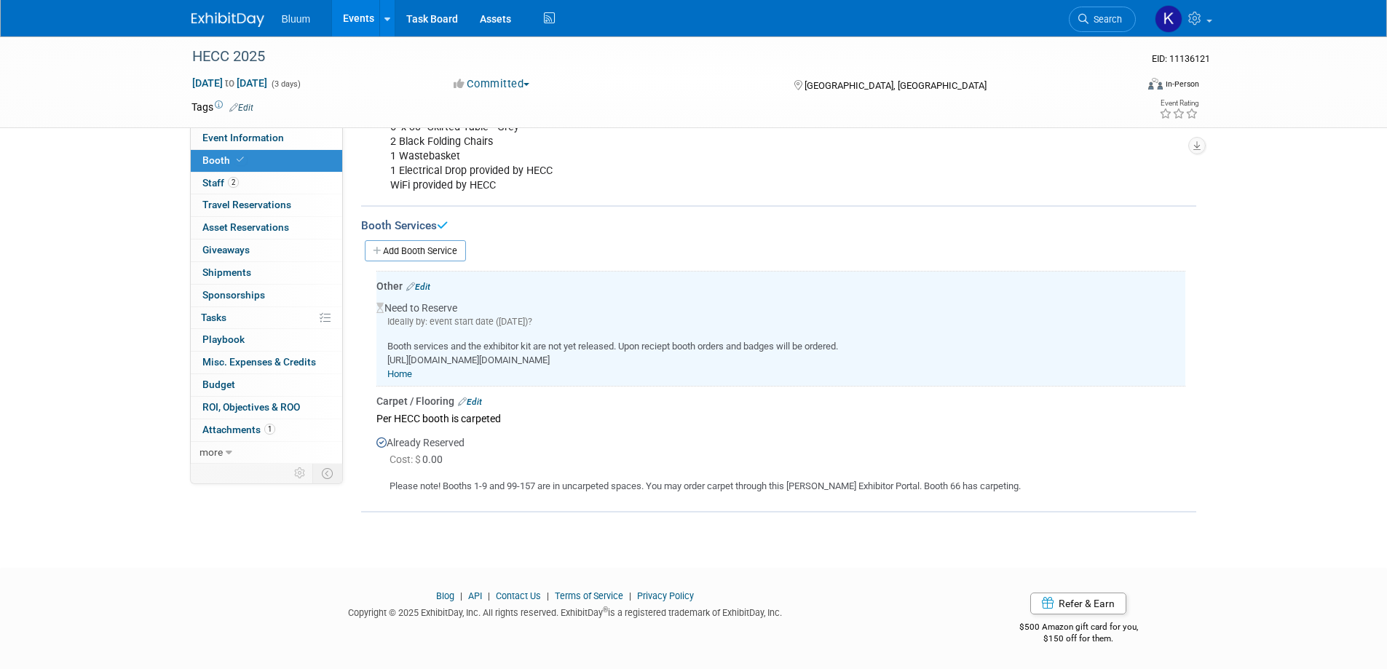
click at [349, 12] on link "Events" at bounding box center [358, 18] width 53 height 36
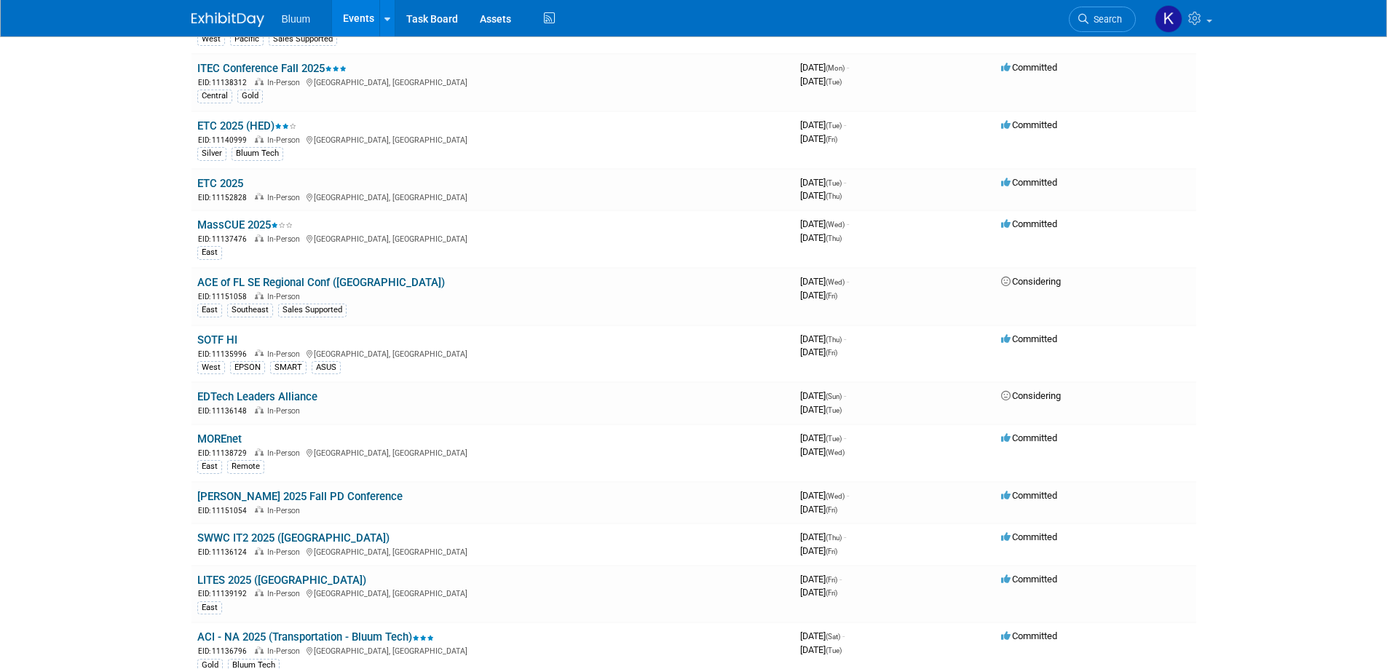
scroll to position [146, 0]
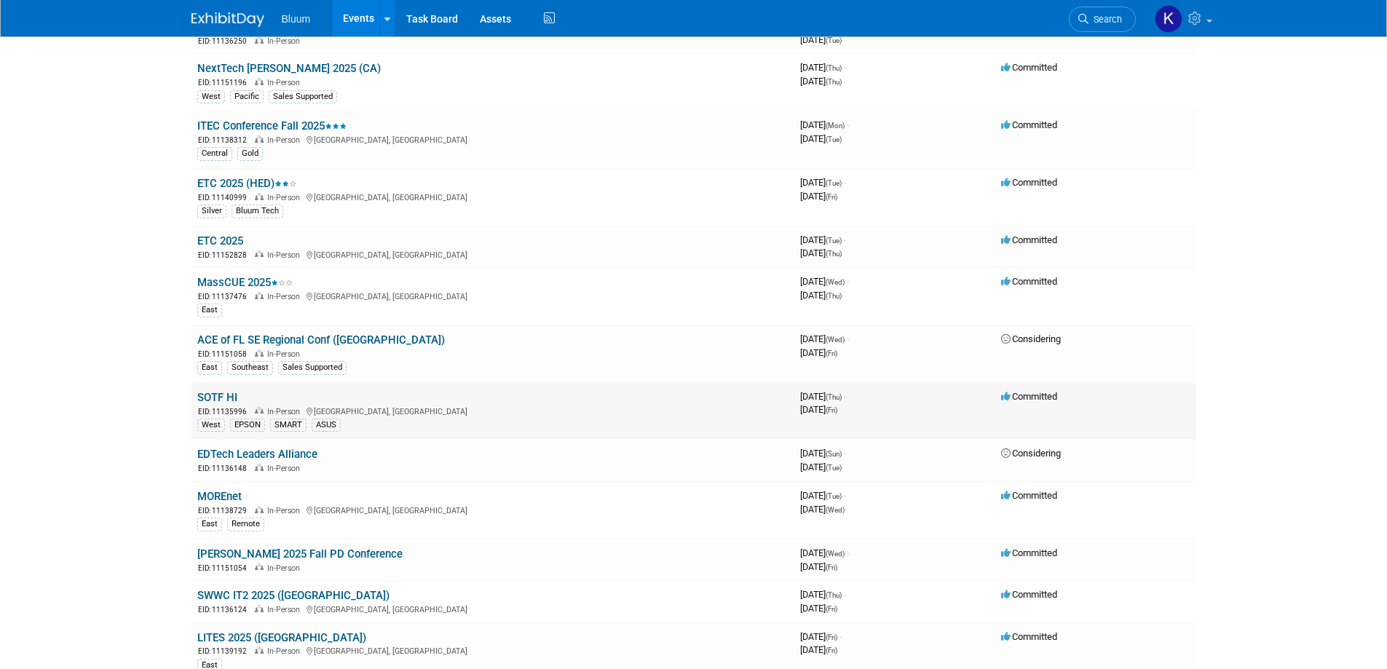
click at [218, 399] on link "SOTF HI" at bounding box center [217, 397] width 40 height 13
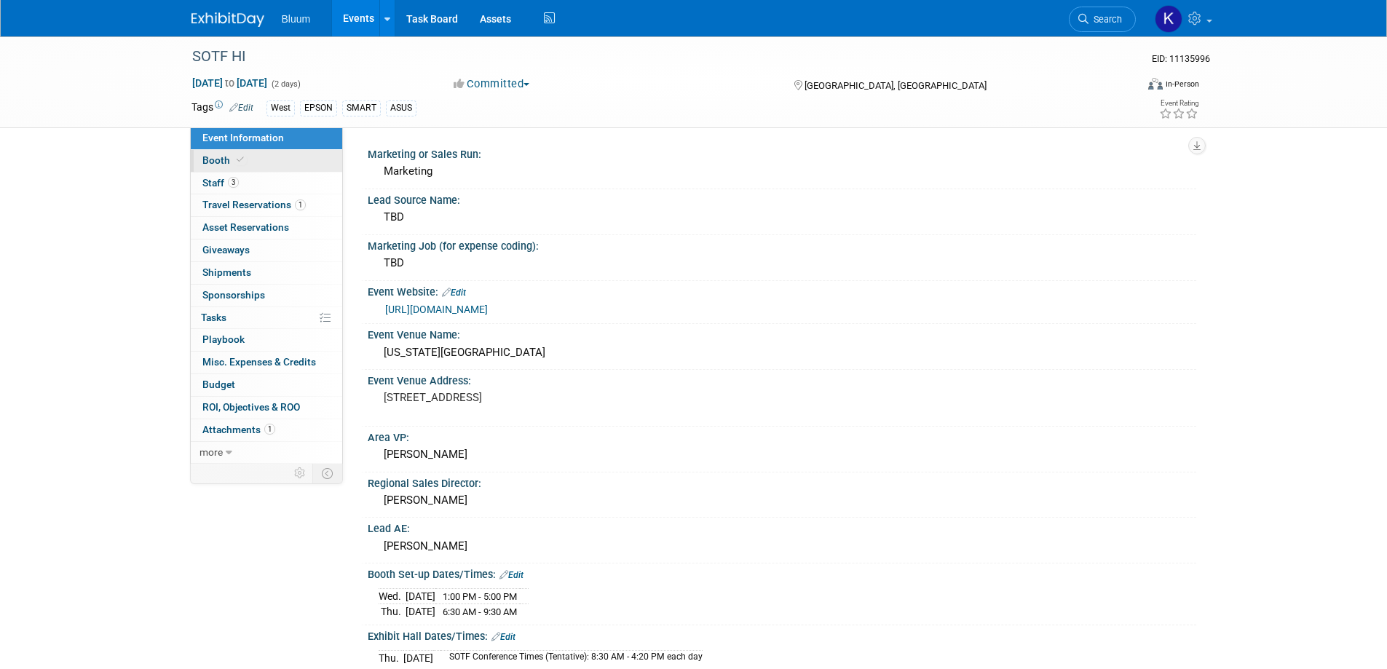
click at [221, 164] on span "Booth" at bounding box center [224, 160] width 44 height 12
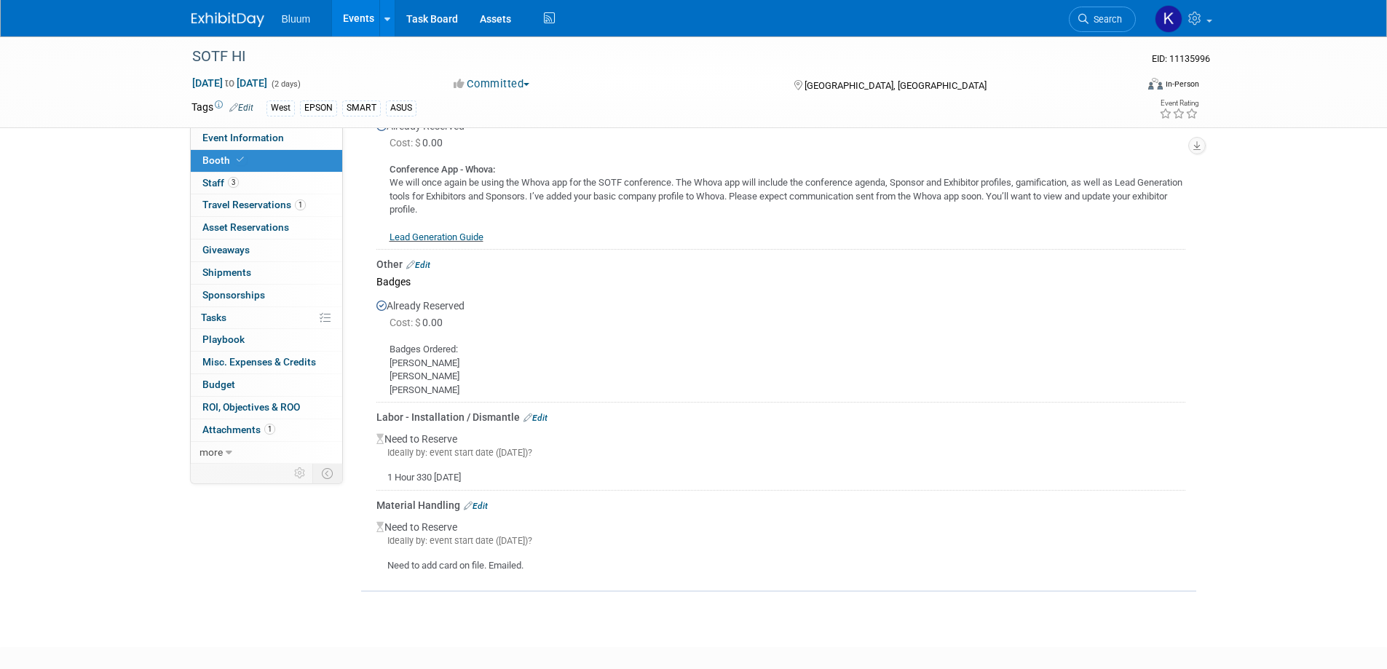
scroll to position [655, 0]
